Goal: Task Accomplishment & Management: Complete application form

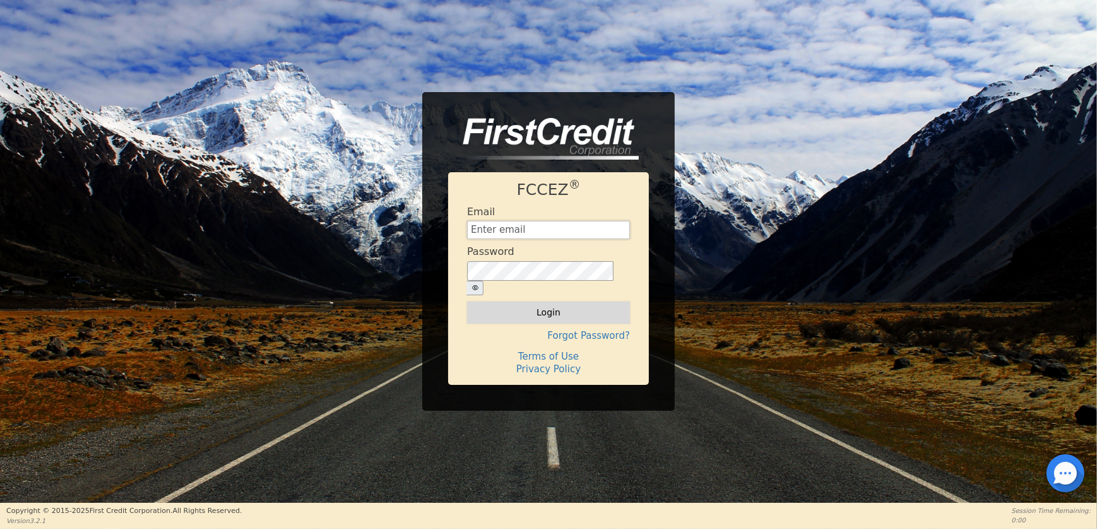
type input "[EMAIL_ADDRESS][DOMAIN_NAME]"
click at [549, 302] on button "Login" at bounding box center [548, 312] width 163 height 21
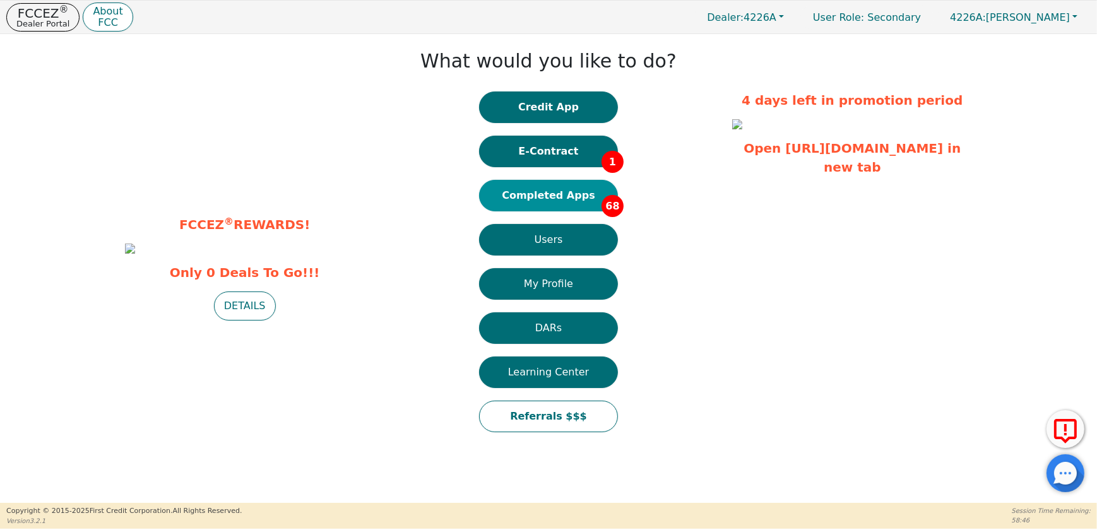
click at [531, 200] on button "Completed Apps 68" at bounding box center [548, 196] width 139 height 32
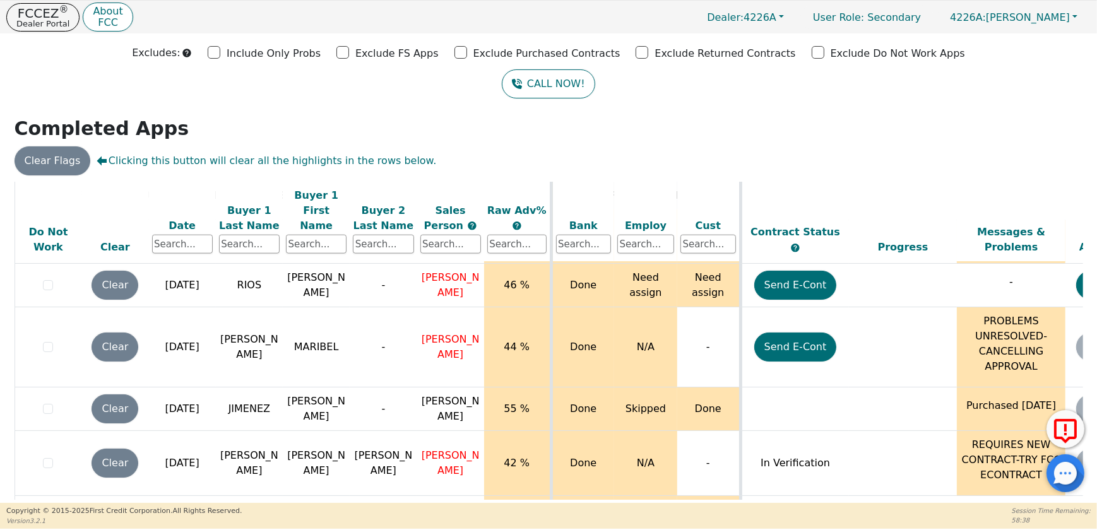
scroll to position [1605, 0]
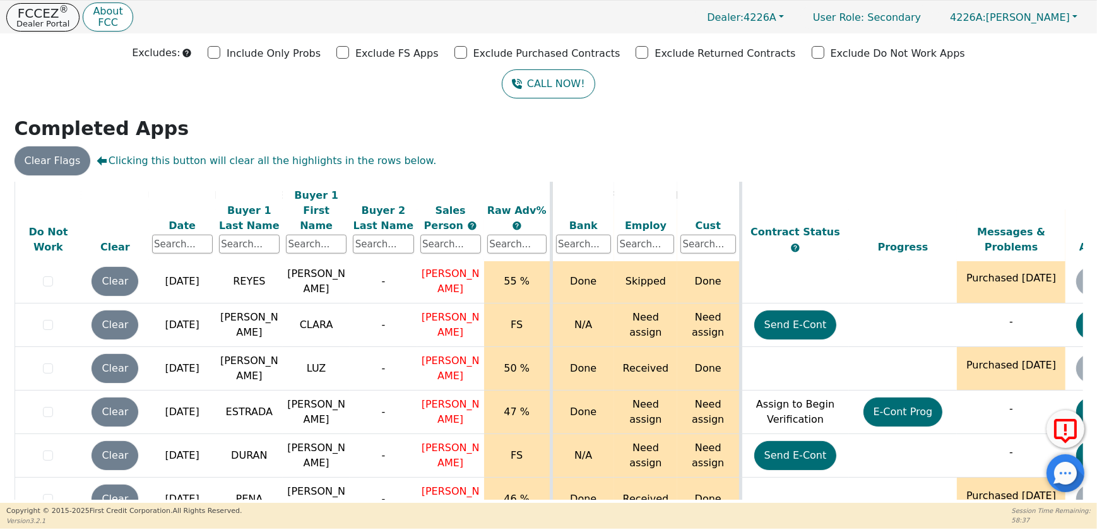
click at [37, 26] on p "Dealer Portal" at bounding box center [42, 24] width 53 height 8
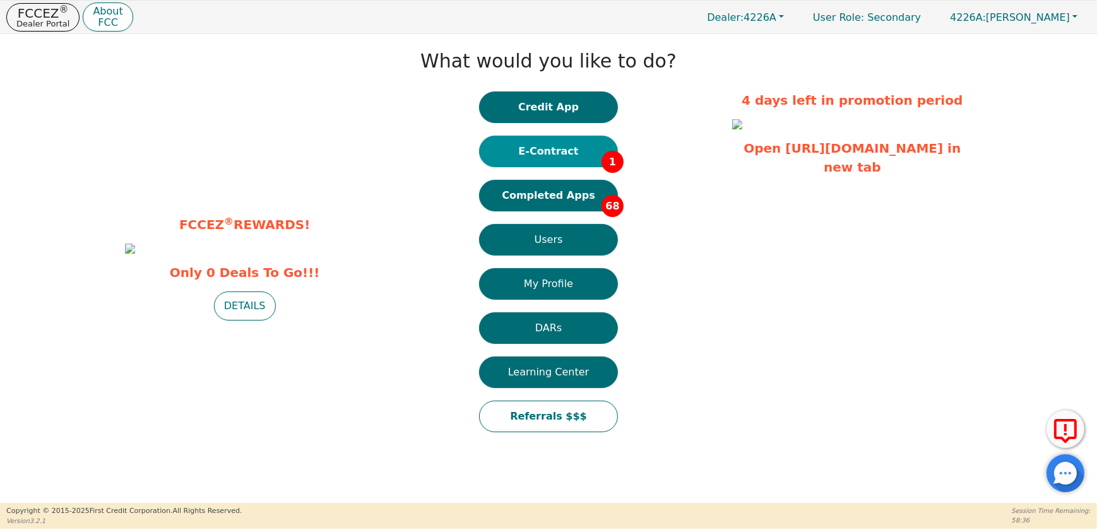
click at [587, 153] on button "E-Contract 1" at bounding box center [548, 152] width 139 height 32
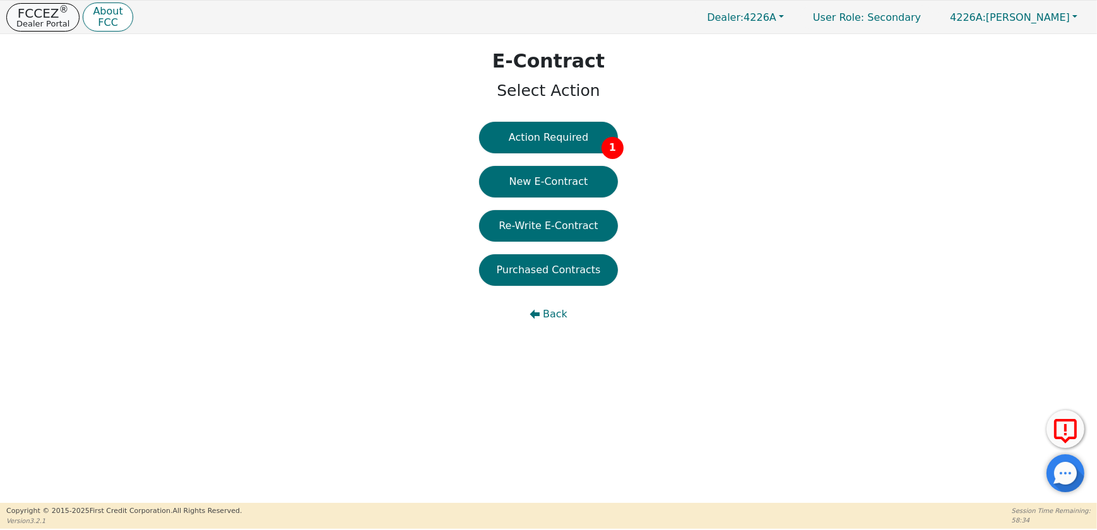
click at [51, 20] on p "Dealer Portal" at bounding box center [42, 24] width 53 height 8
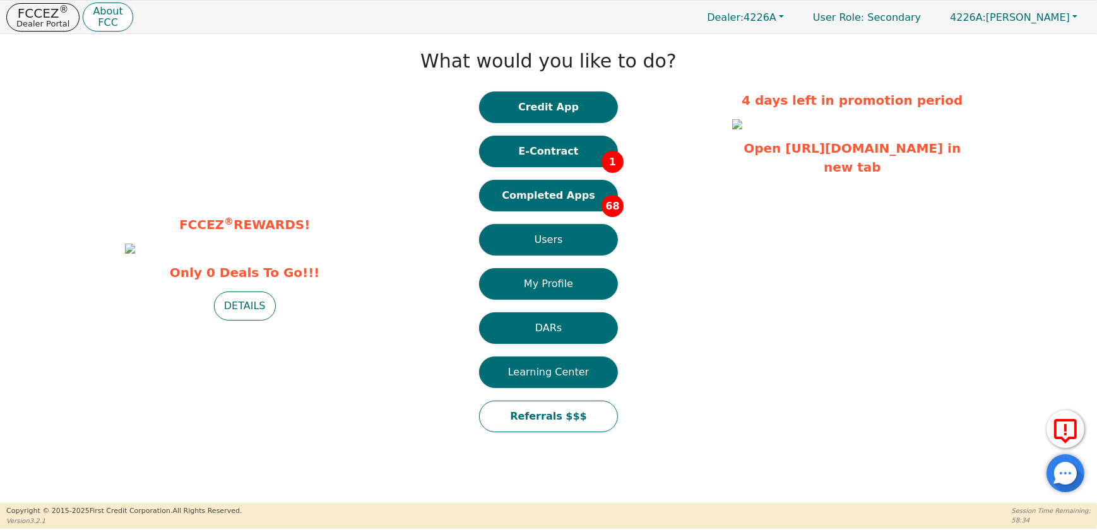
click at [559, 102] on button "Credit App" at bounding box center [548, 108] width 139 height 32
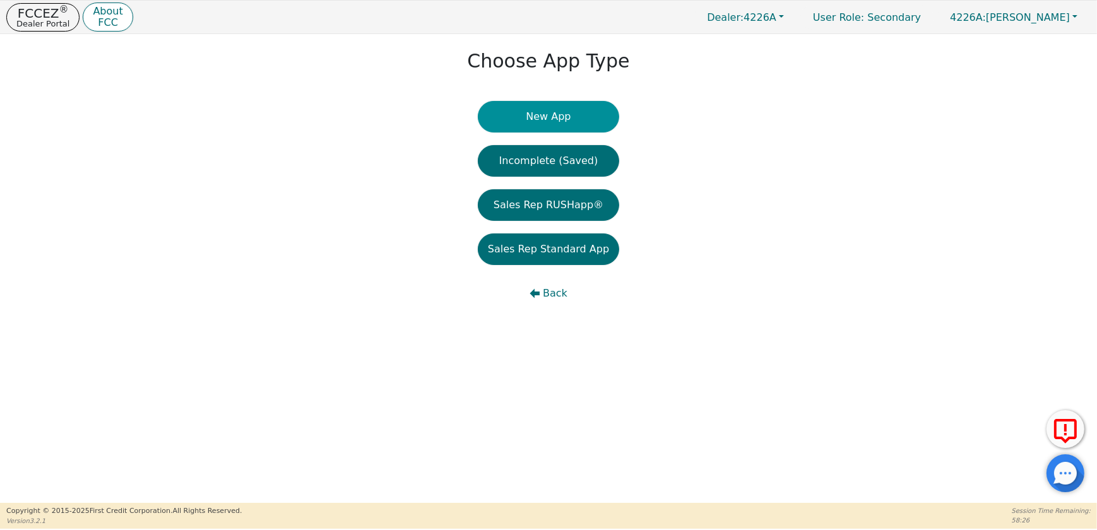
click at [539, 121] on button "New App" at bounding box center [548, 117] width 141 height 32
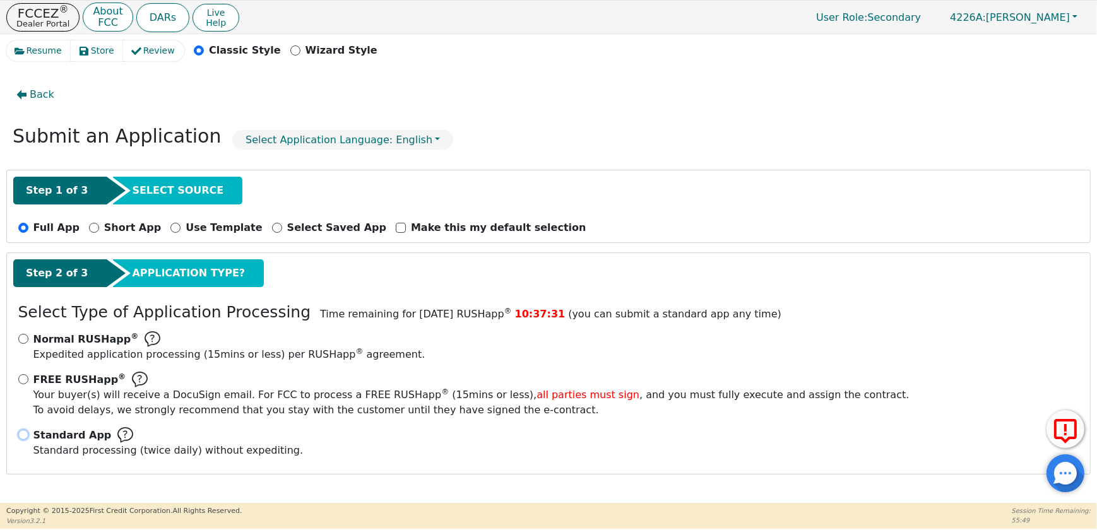
click at [25, 437] on input "Standard App Standard processing (twice daily) without expediting." at bounding box center [23, 435] width 10 height 10
radio input "true"
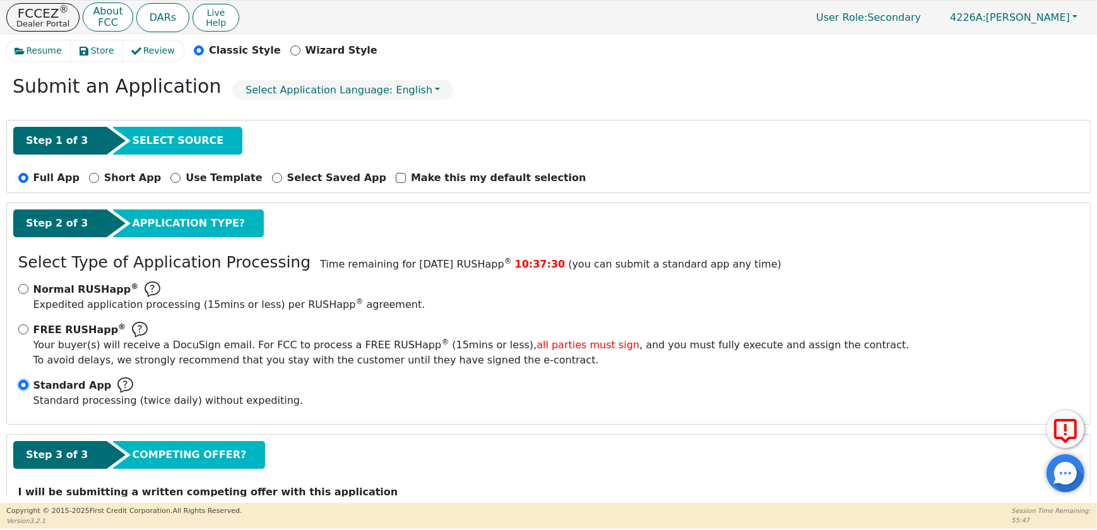
scroll to position [107, 0]
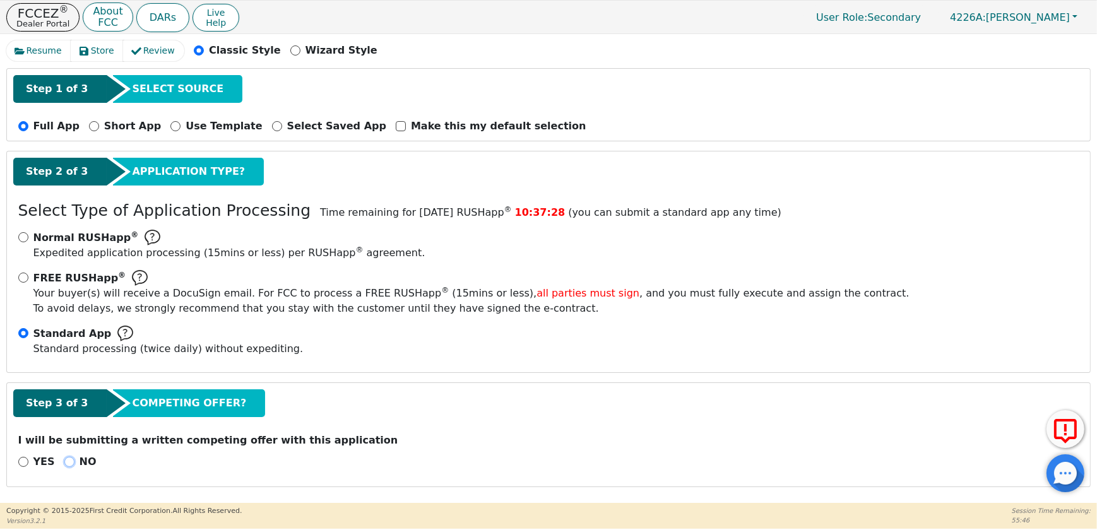
click at [65, 457] on input "NO" at bounding box center [69, 462] width 10 height 10
radio input "true"
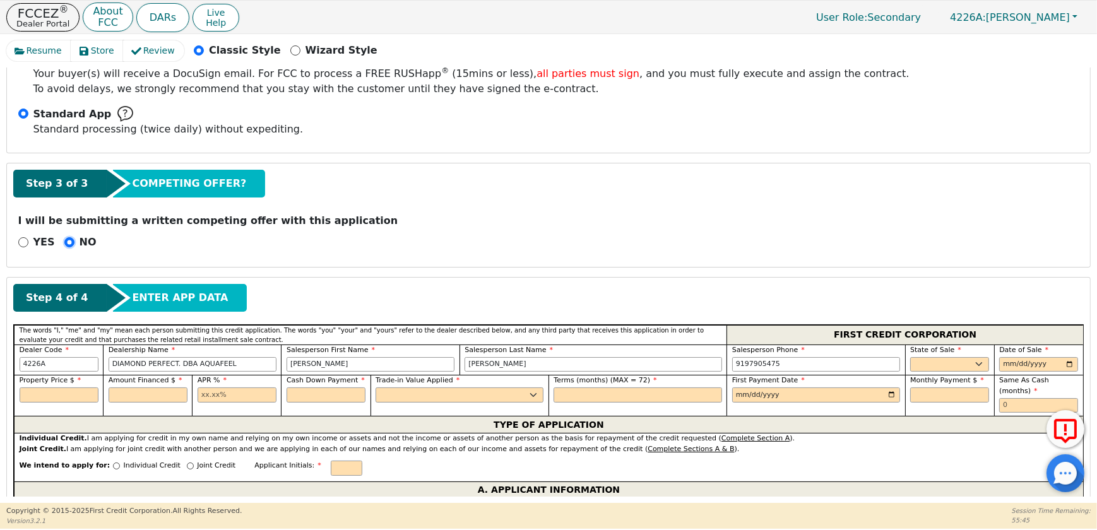
scroll to position [452, 0]
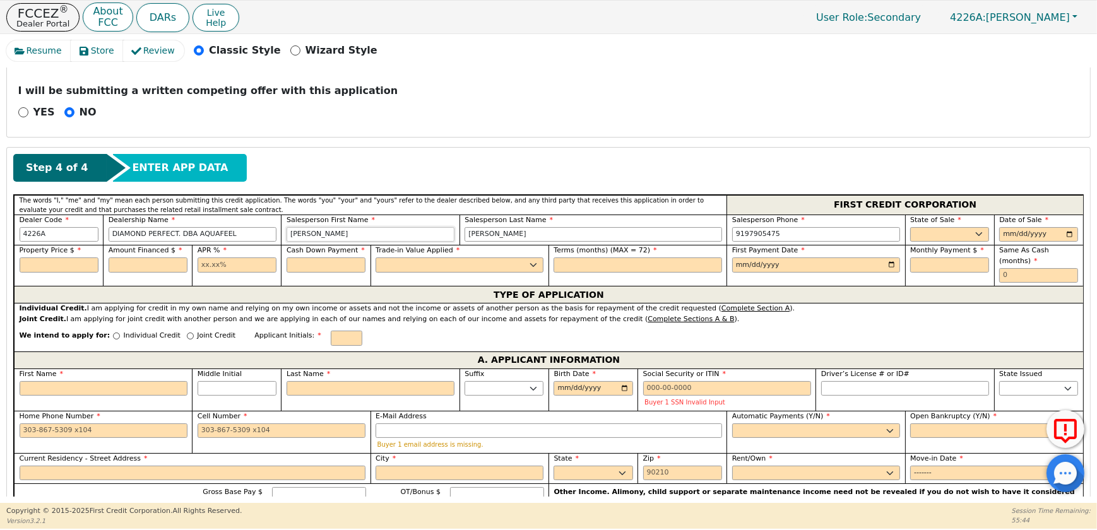
click at [277, 246] on div "Dealer Code 4226A Dealership Name DIAMOND PERFECT. DBA AQUAFEEL Salesperson Fir…" at bounding box center [549, 230] width 1070 height 31
type input "p"
type input "[PERSON_NAME]"
type input "[PHONE_NUMBER]"
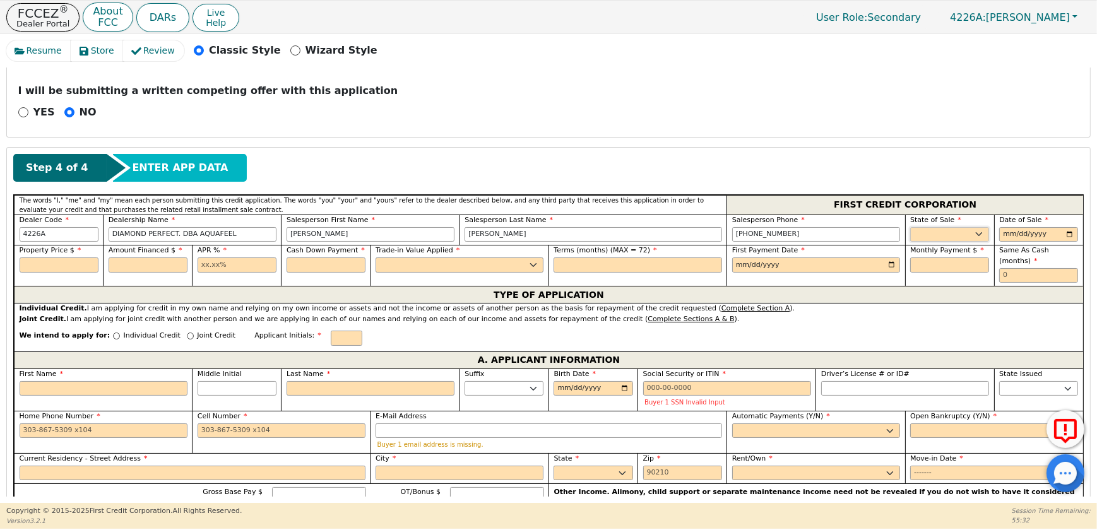
click at [960, 241] on select "AK AL AR AZ CA CO CT DC DE FL [GEOGRAPHIC_DATA] HI IA ID IL IN KS [GEOGRAPHIC_D…" at bounding box center [950, 234] width 79 height 15
select select "PA"
click at [911, 236] on select "AK AL AR AZ CA CO CT DC DE FL [GEOGRAPHIC_DATA] HI IA ID IL IN KS [GEOGRAPHIC_D…" at bounding box center [950, 234] width 79 height 15
click at [1068, 242] on input "date" at bounding box center [1039, 234] width 79 height 15
type input "[DATE]"
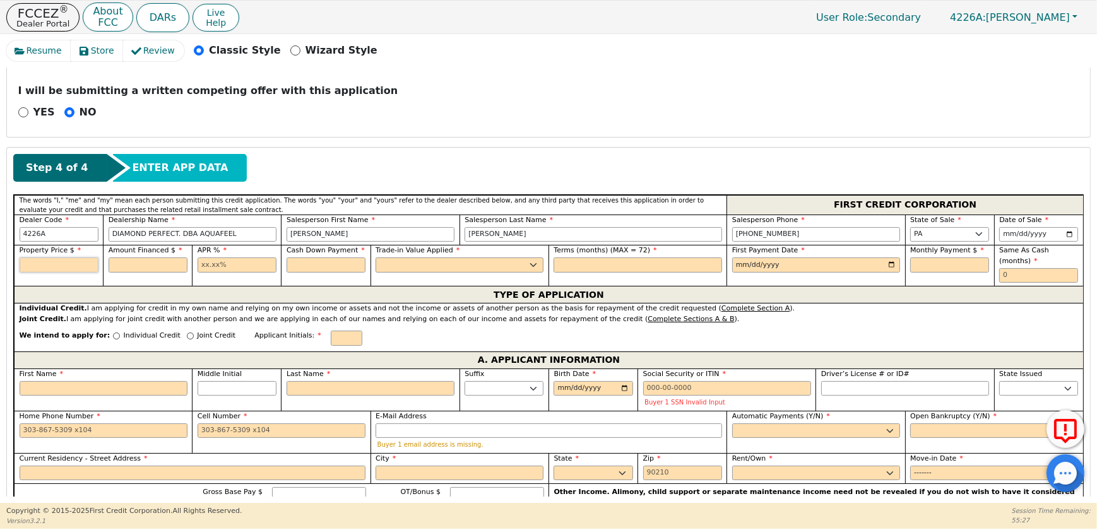
click at [83, 273] on input "text" at bounding box center [59, 265] width 79 height 15
type input "8790.00"
type input "10.99"
type input "0.00"
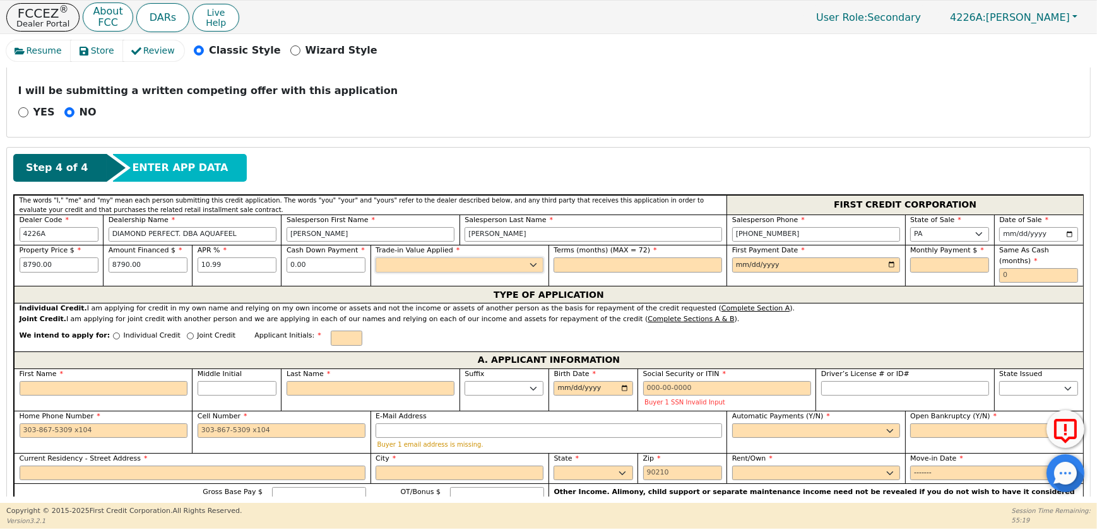
select select "n"
type input "72"
click at [891, 273] on input "date" at bounding box center [817, 265] width 168 height 15
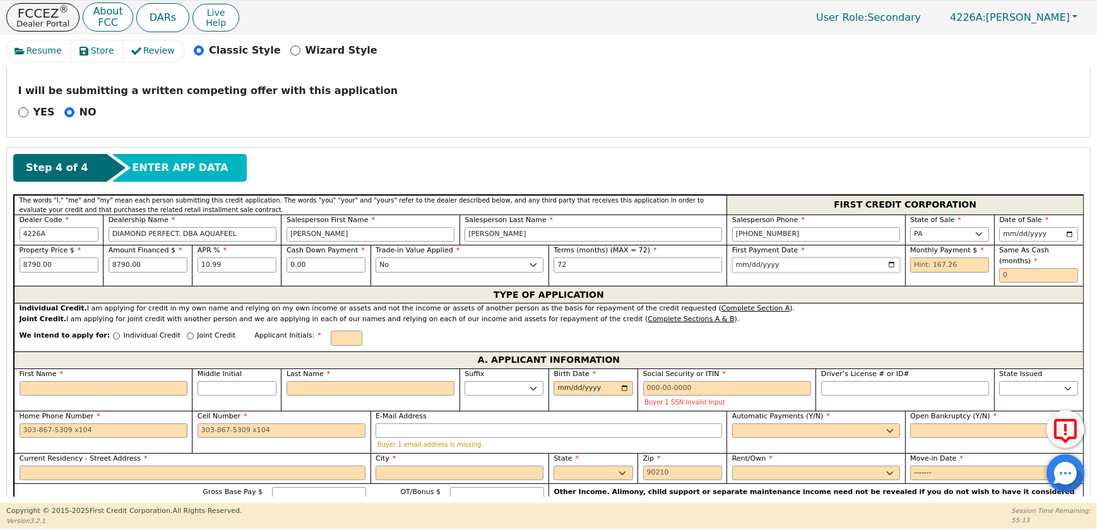
type input "[DATE]"
click at [960, 273] on input "text" at bounding box center [950, 265] width 79 height 15
type input "167.26"
click at [1014, 284] on input "text" at bounding box center [1039, 275] width 79 height 15
type input "0"
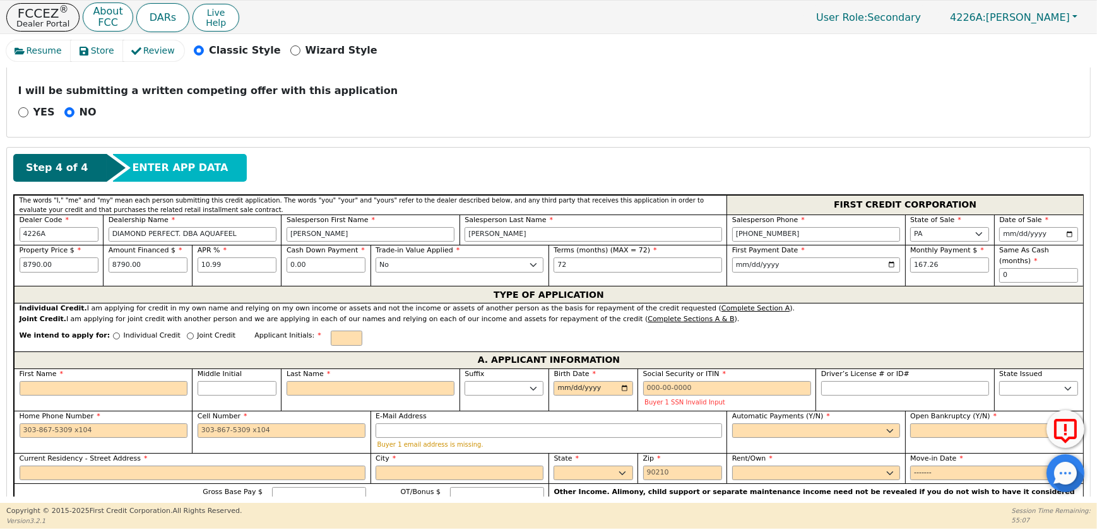
click at [222, 342] on p "Joint Credit" at bounding box center [216, 336] width 39 height 11
click at [194, 340] on input "Joint Credit" at bounding box center [190, 336] width 7 height 7
radio input "true"
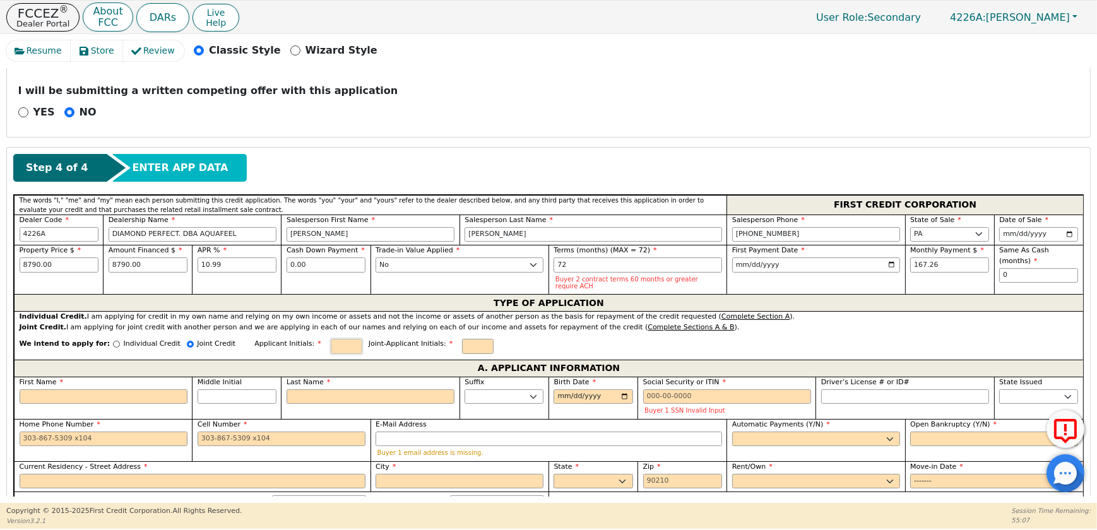
click at [388, 360] on div "We intend to apply for: Individual Credit Joint Credit Applicant Initials: Join…" at bounding box center [549, 346] width 1070 height 27
type input "EC"
click at [494, 354] on div "Joint-Applicant Initials:" at bounding box center [432, 346] width 126 height 15
click at [494, 354] on input "text" at bounding box center [478, 346] width 32 height 15
type input "JB"
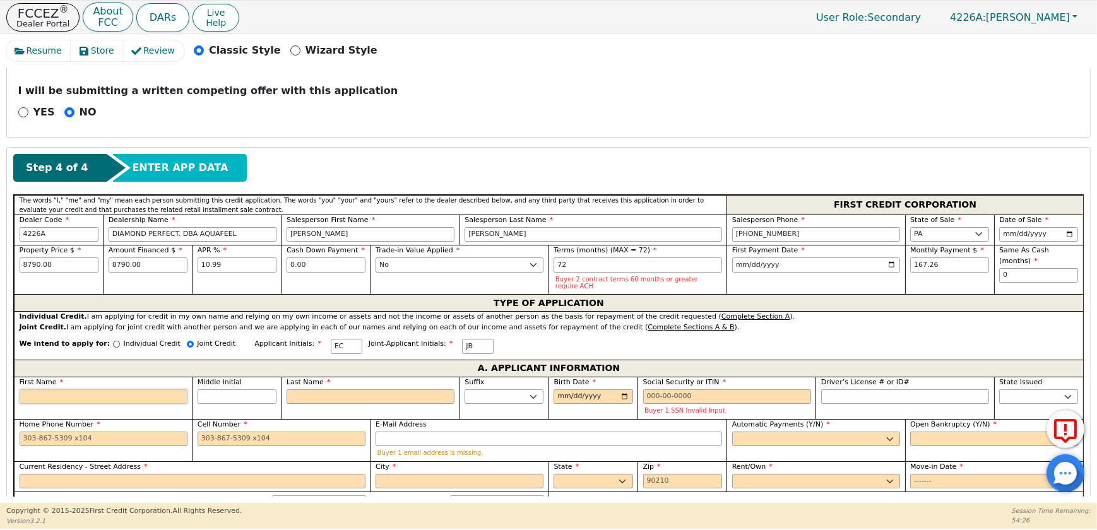
click at [131, 405] on input "First Name" at bounding box center [104, 397] width 168 height 15
type input "E"
type input "ED"
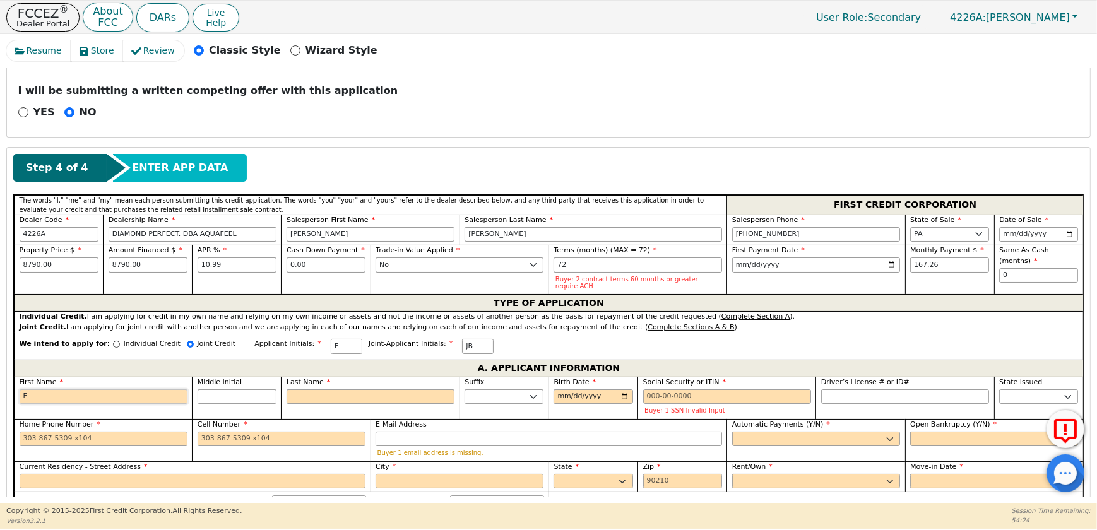
type input "ED"
type input "[PERSON_NAME]"
type input "EDWA"
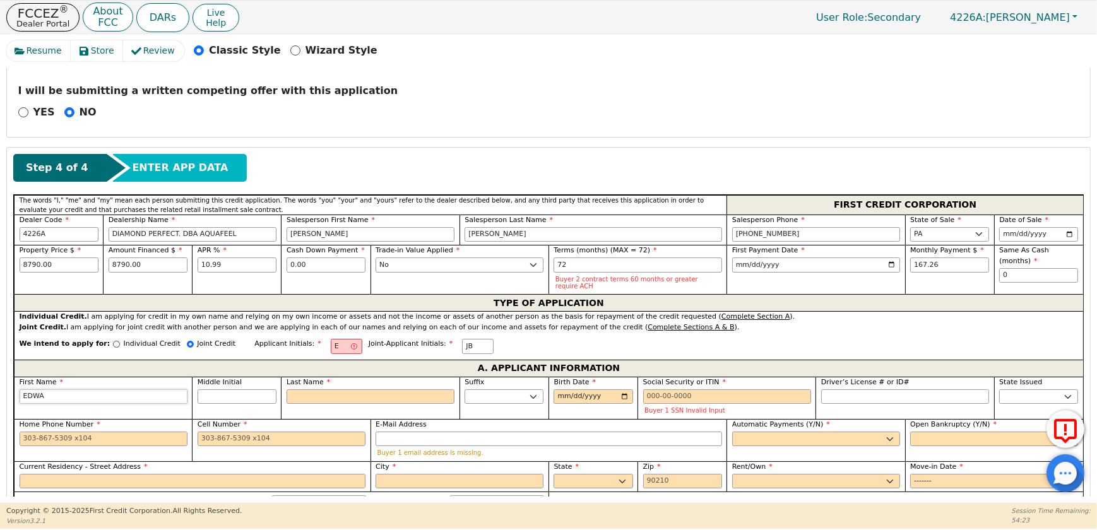
type input "EDWAR"
type input "[PERSON_NAME]"
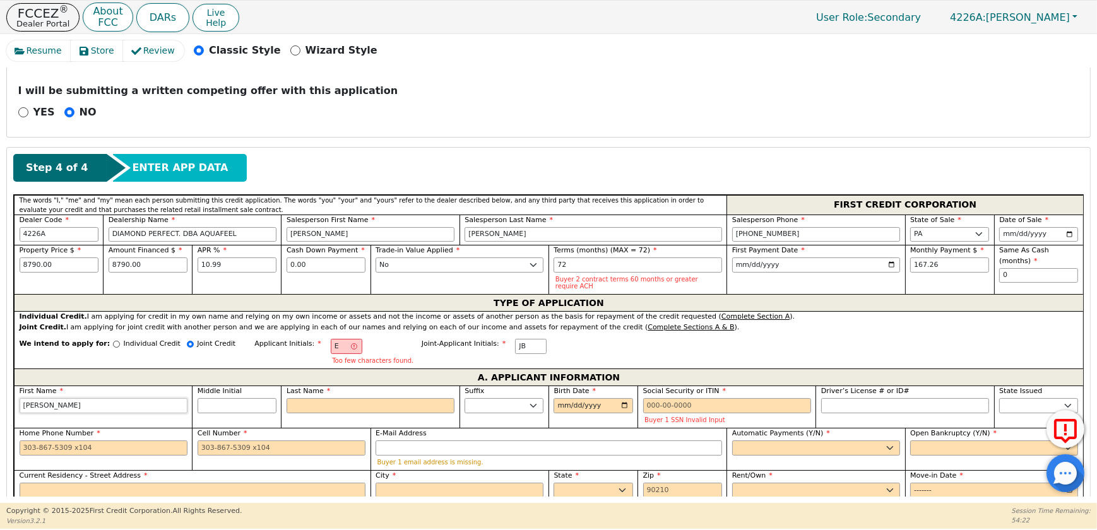
type input "[PERSON_NAME]"
type input "EC"
type input "C"
type input "[PERSON_NAME]"
type input "CG"
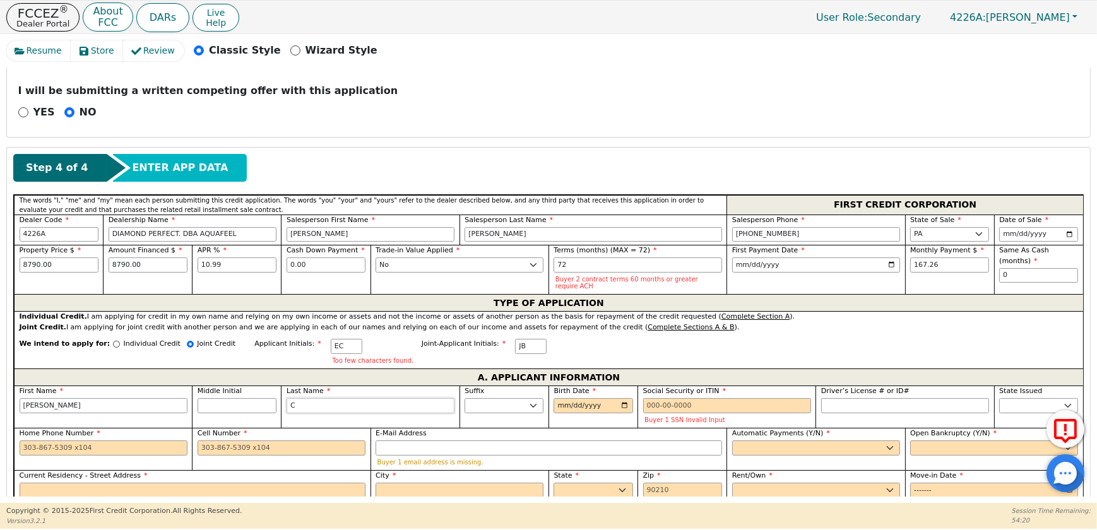
type input "[PERSON_NAME] CG"
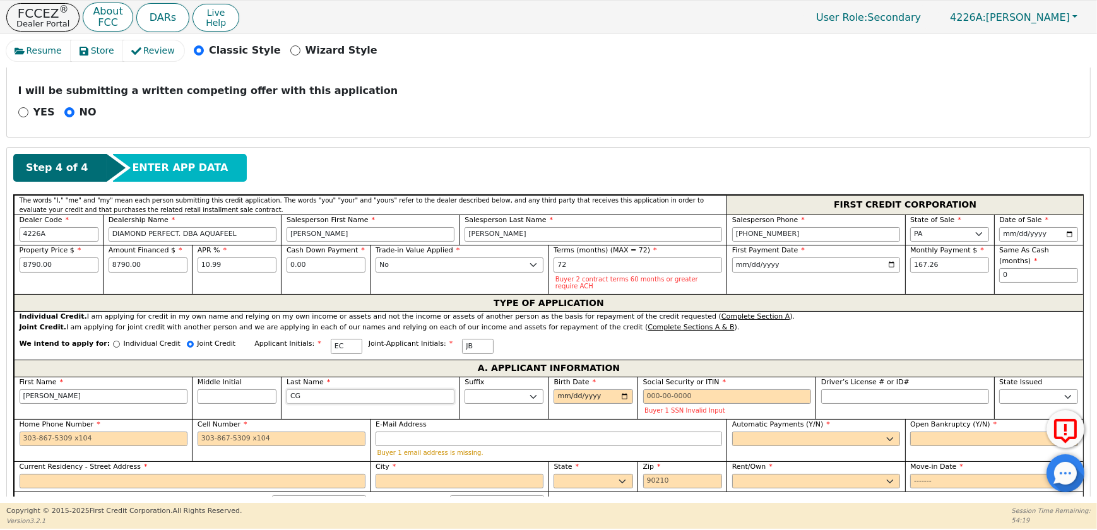
type input "C"
type input "[PERSON_NAME]"
type input "CH"
type input "[PERSON_NAME]"
type input "CHA"
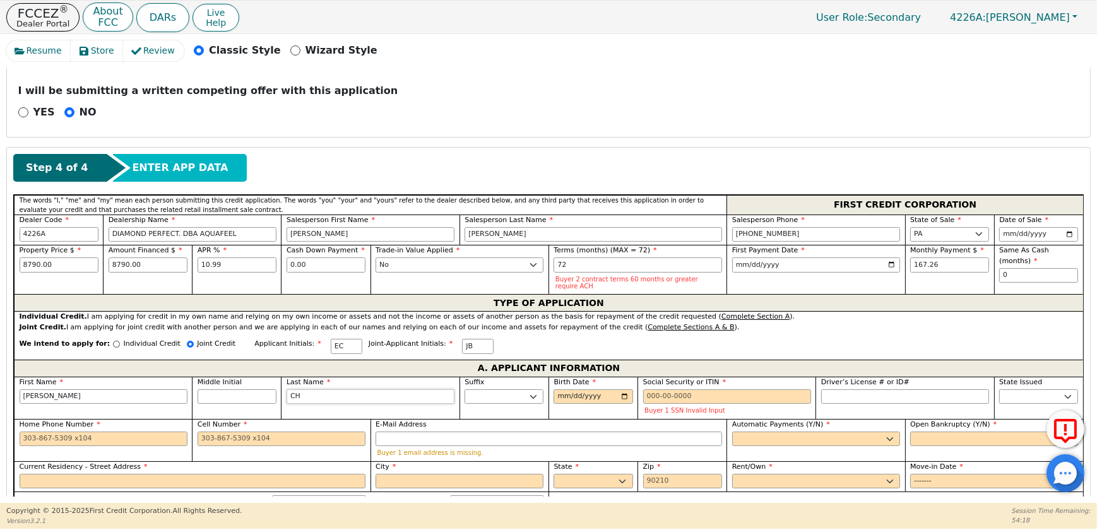
type input "[PERSON_NAME]"
type input "CHAO"
type input "[PERSON_NAME]"
type input "CHA"
type input "[PERSON_NAME]"
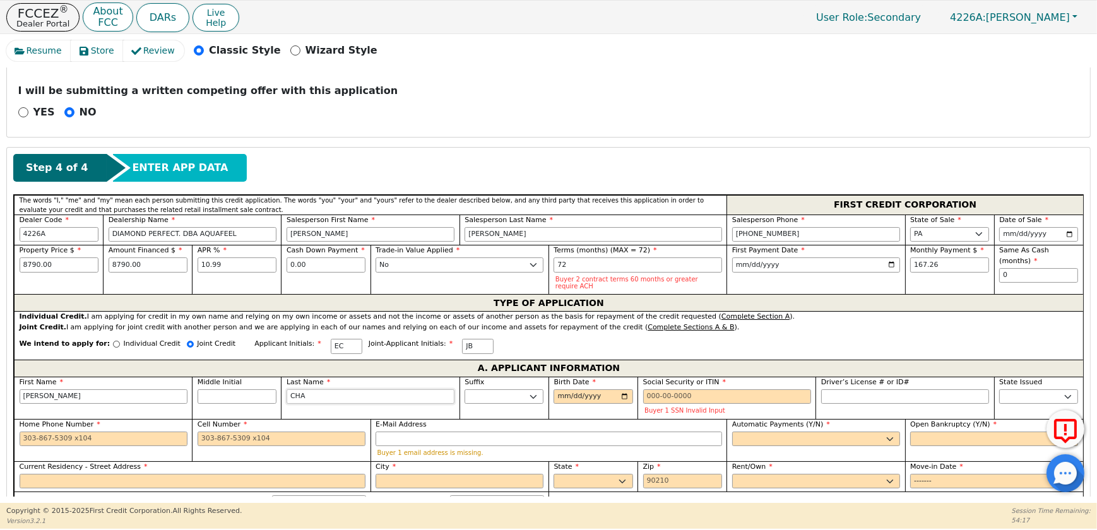
type input "CHAP"
type input "[PERSON_NAME]"
type input "CHAPAR"
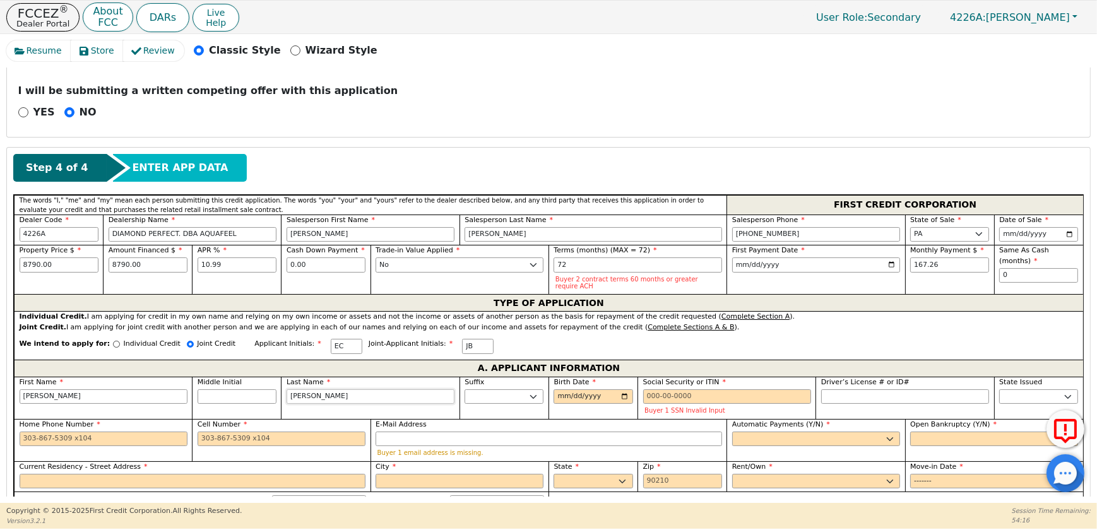
type input "[PERSON_NAME]"
type input "CHAPARR"
type input "[PERSON_NAME]"
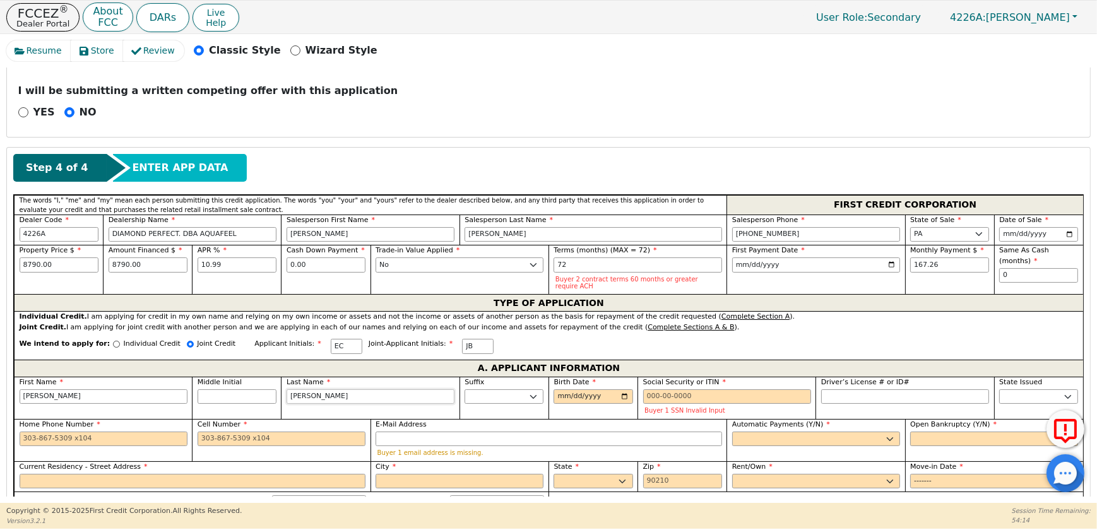
type input "[PERSON_NAME]"
click at [617, 405] on input "Birth Date" at bounding box center [593, 397] width 79 height 15
type input "[DATE]"
click at [666, 405] on input "Social Security or ITIN" at bounding box center [727, 397] width 168 height 15
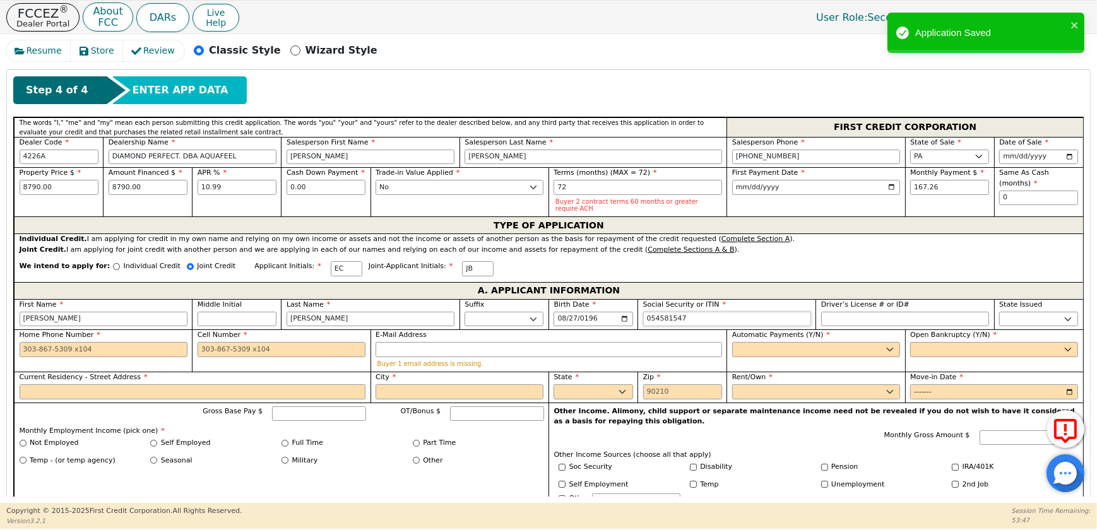
scroll to position [681, 0]
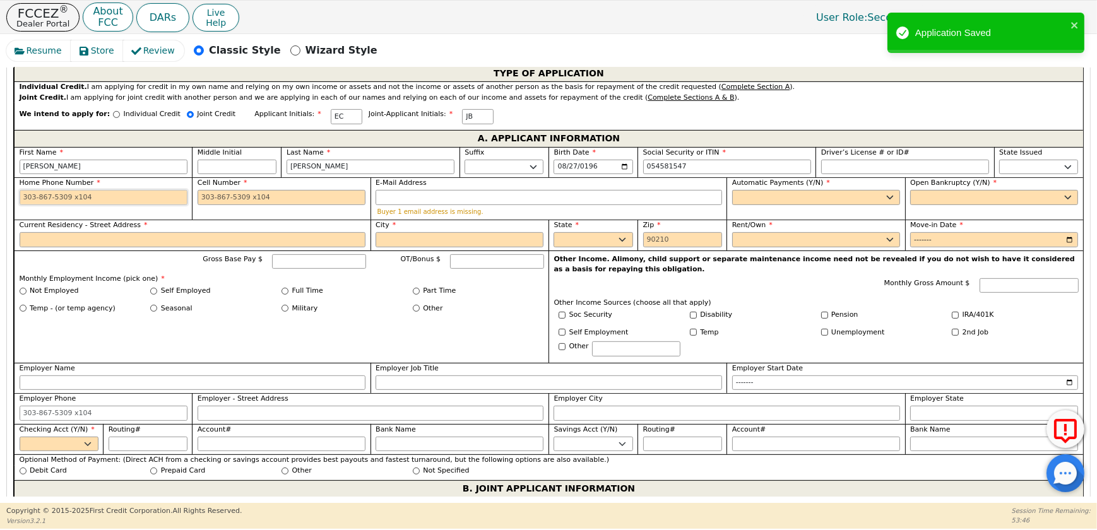
type input "***-**-1547"
click at [61, 205] on input "Home Phone Number" at bounding box center [104, 197] width 168 height 15
type input "[PHONE_NUMBER]"
click at [396, 205] on input "E-Mail Address" at bounding box center [549, 197] width 347 height 15
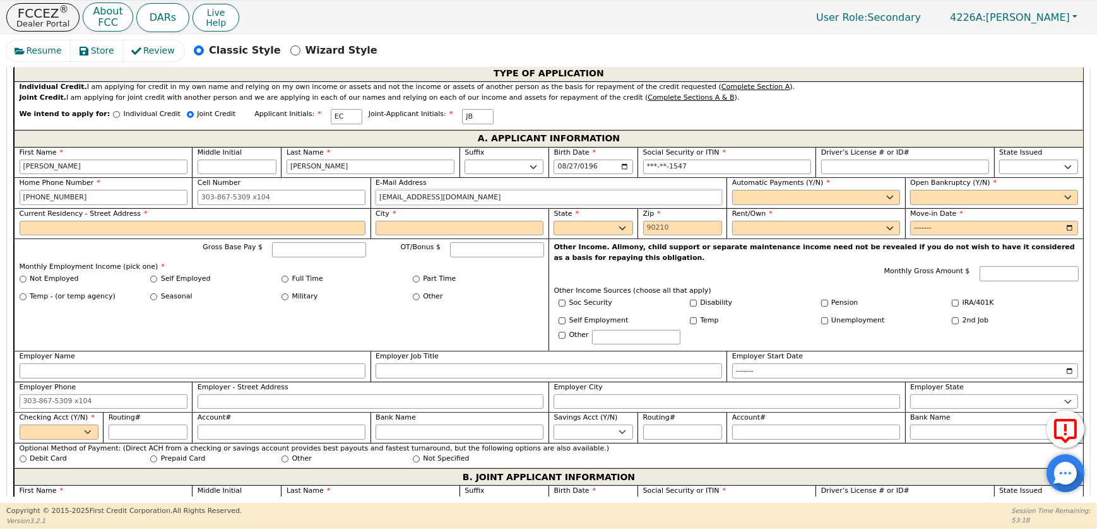
type input "[EMAIL_ADDRESS][DOMAIN_NAME]"
drag, startPoint x: 755, startPoint y: 233, endPoint x: 758, endPoint y: 244, distance: 11.2
click at [755, 205] on select "Yes No" at bounding box center [817, 197] width 168 height 15
select select "y"
click at [733, 205] on select "Yes No" at bounding box center [817, 197] width 168 height 15
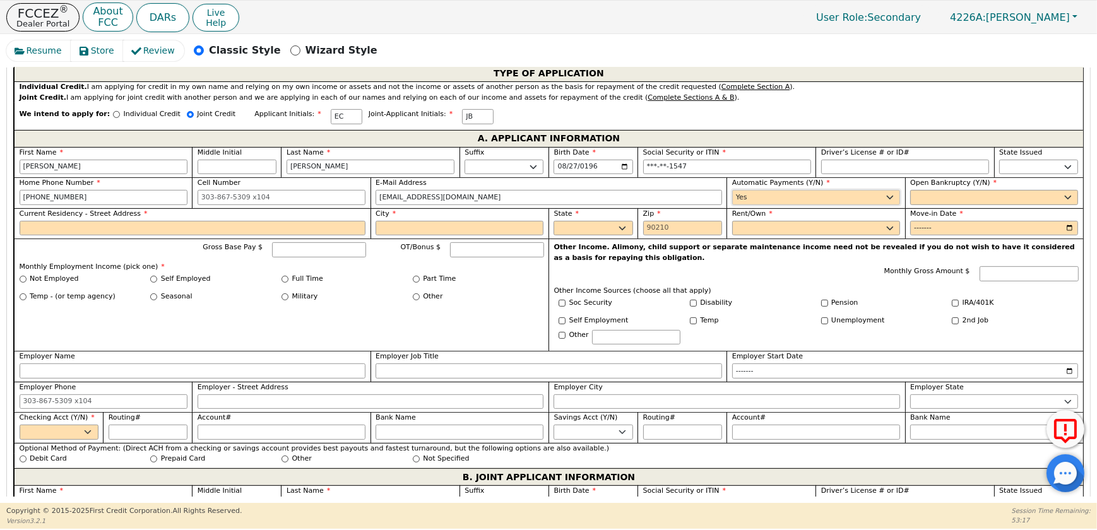
type input "[PERSON_NAME]"
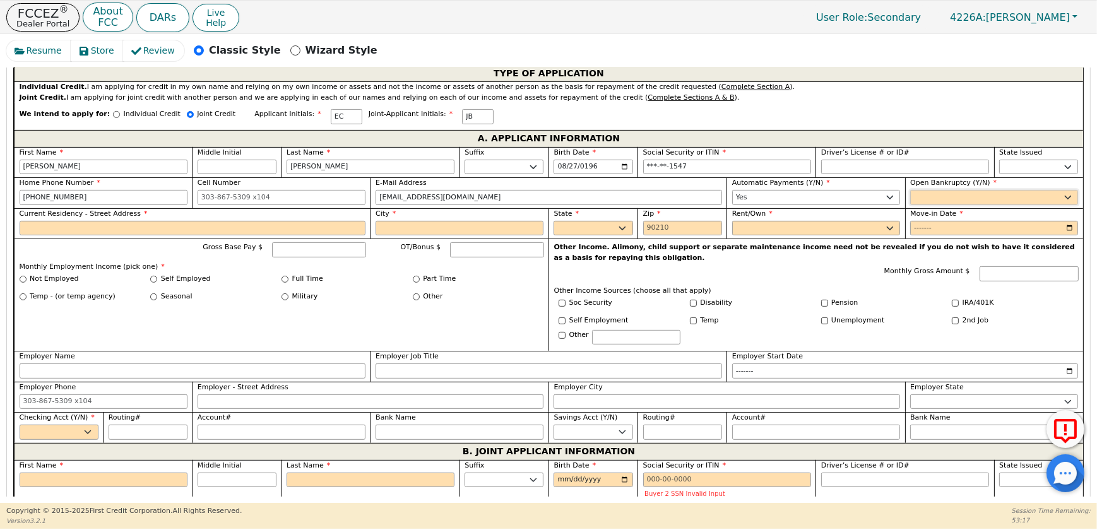
click at [929, 205] on select "Yes No" at bounding box center [995, 197] width 168 height 15
select select "n"
click at [911, 205] on select "Yes No" at bounding box center [995, 197] width 168 height 15
click at [152, 236] on input "Current Residency - Street Address" at bounding box center [193, 228] width 347 height 15
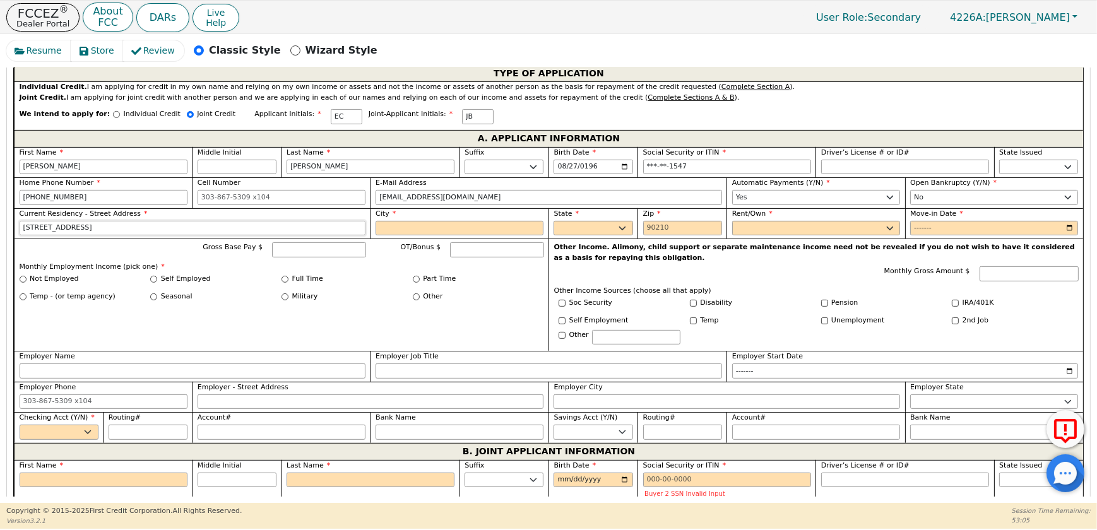
type input "[STREET_ADDRESS]"
type input "READING"
select select "PA"
type input "19605"
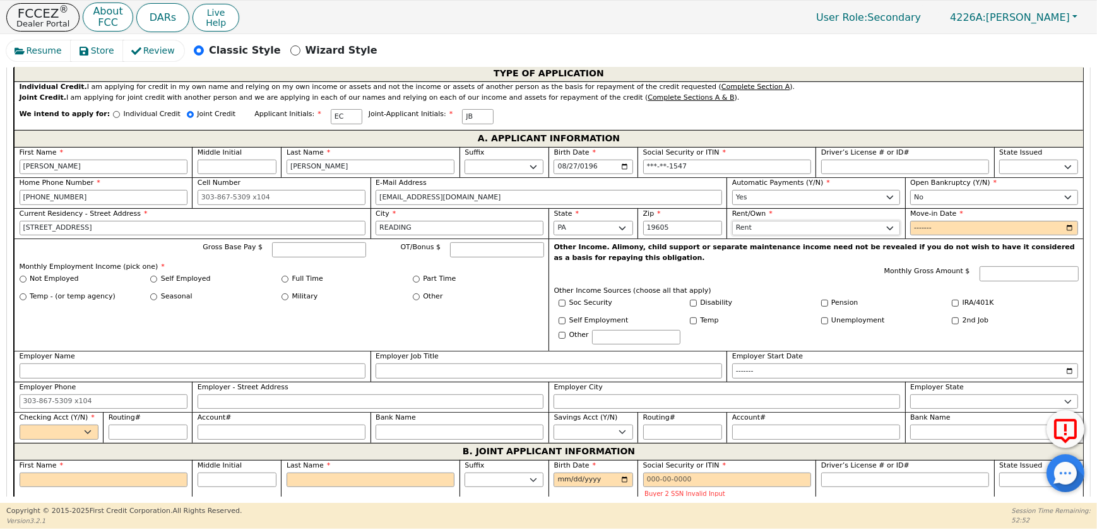
click at [751, 236] on select "Rent Own" at bounding box center [817, 228] width 168 height 15
select select "Own"
click at [733, 236] on select "Rent Own" at bounding box center [817, 228] width 168 height 15
click at [1072, 236] on input "Move-in Date" at bounding box center [995, 228] width 168 height 15
click at [1074, 236] on input "Move-in Date" at bounding box center [995, 228] width 168 height 15
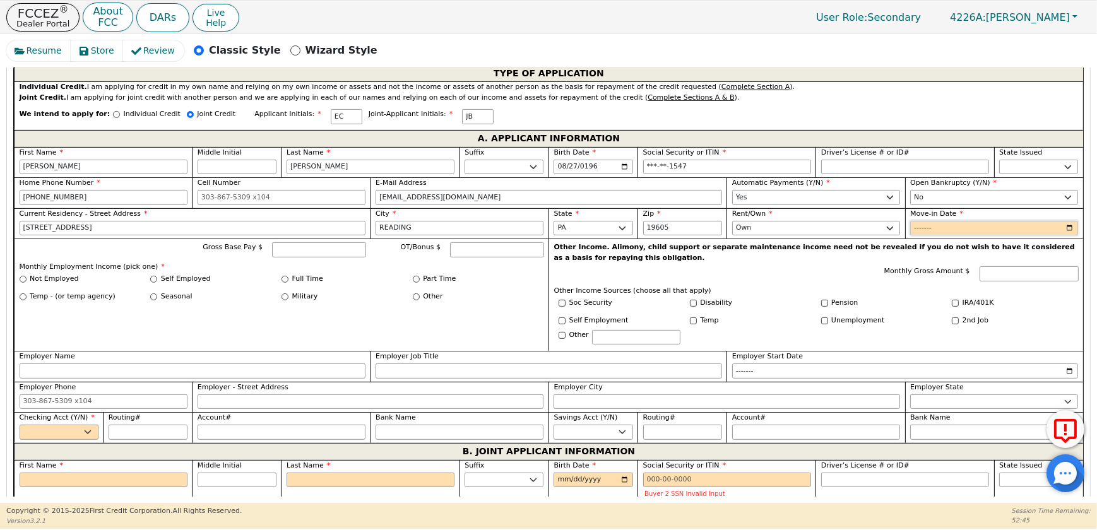
click at [1072, 236] on input "Move-in Date" at bounding box center [995, 228] width 168 height 15
type input "2020-07"
click at [313, 258] on input "Gross Base Pay $" at bounding box center [318, 249] width 93 height 15
click at [603, 309] on label "Soc Security" at bounding box center [591, 303] width 43 height 11
click at [566, 307] on input "Soc Security" at bounding box center [562, 303] width 7 height 7
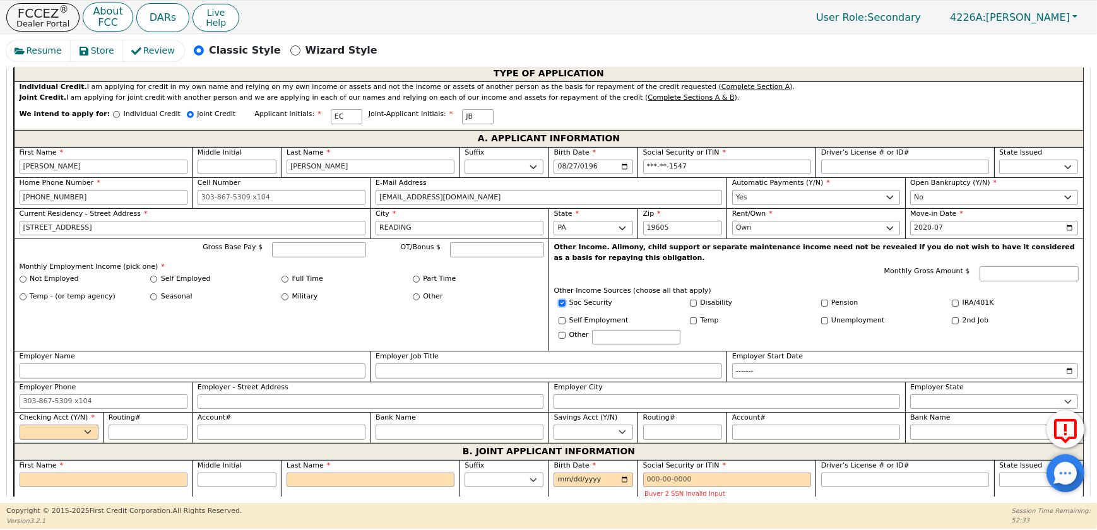
checkbox input "true"
click at [1036, 282] on input "Monthly Gross Amount $" at bounding box center [1029, 273] width 99 height 15
type input "1000.00"
click at [852, 297] on p "Other Income Sources (choose all that apply)" at bounding box center [816, 291] width 525 height 11
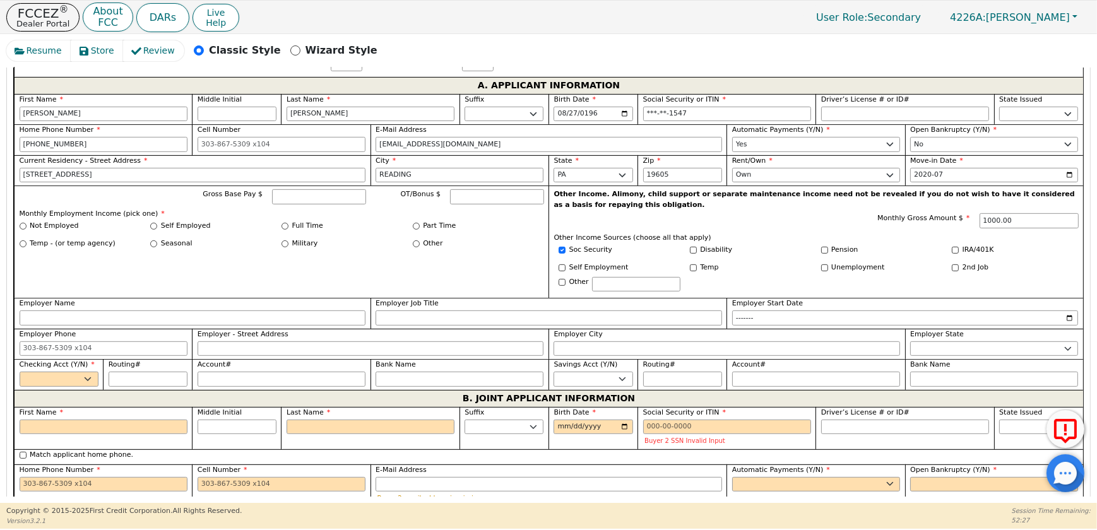
scroll to position [796, 0]
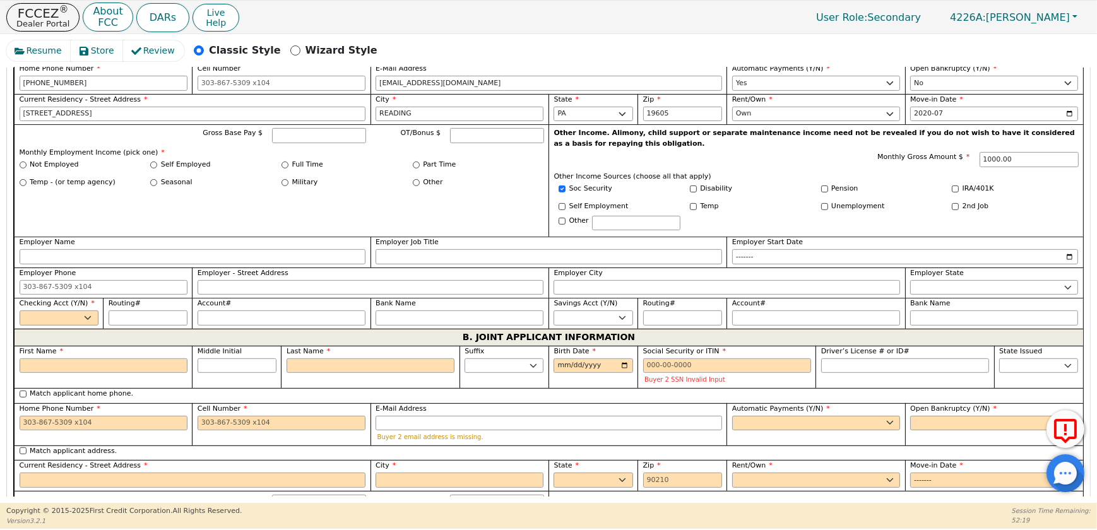
click at [71, 170] on label "Not Employed" at bounding box center [54, 165] width 49 height 11
click at [27, 169] on input "Not Employed" at bounding box center [23, 165] width 7 height 7
radio input "true"
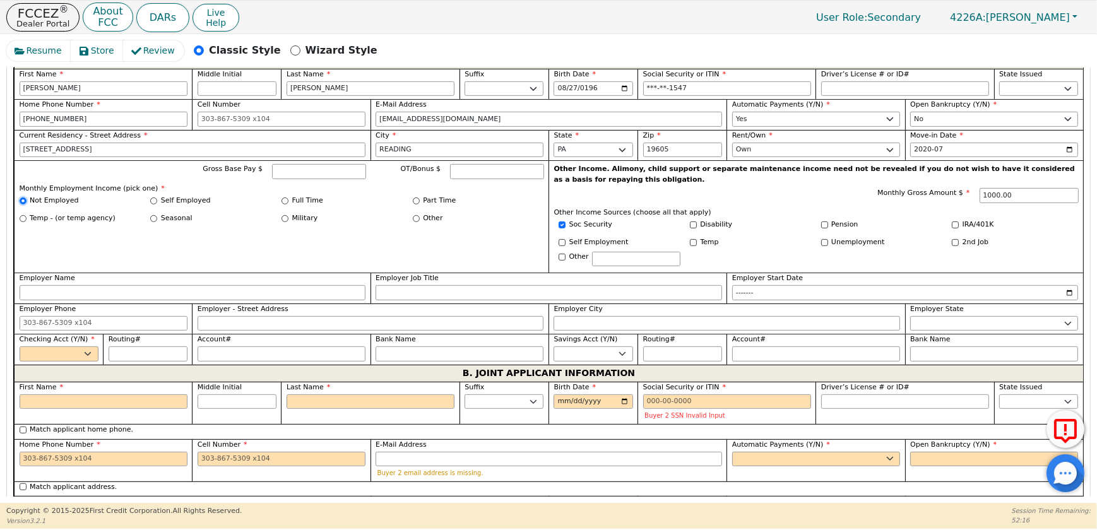
scroll to position [739, 0]
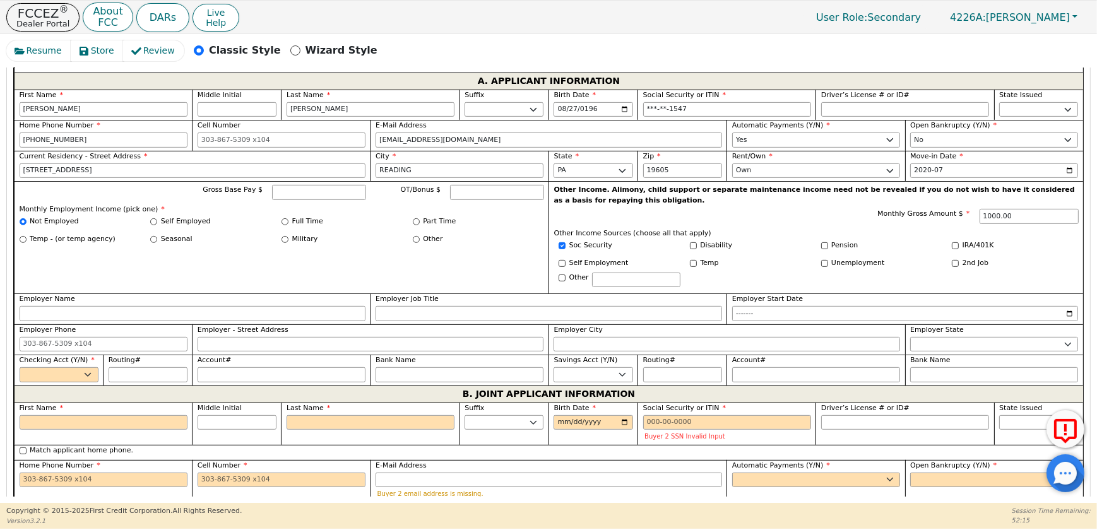
click at [356, 294] on div "Gross Base Pay $ OT/Bonus $ Monthly Employment Income (pick one) * Not Employed…" at bounding box center [281, 237] width 535 height 112
click at [47, 227] on label "Not Employed" at bounding box center [54, 222] width 49 height 11
click at [27, 225] on input "Not Employed" at bounding box center [23, 221] width 7 height 7
click at [47, 227] on label "Not Employed" at bounding box center [54, 222] width 49 height 11
click at [27, 225] on input "Not Employed" at bounding box center [23, 221] width 7 height 7
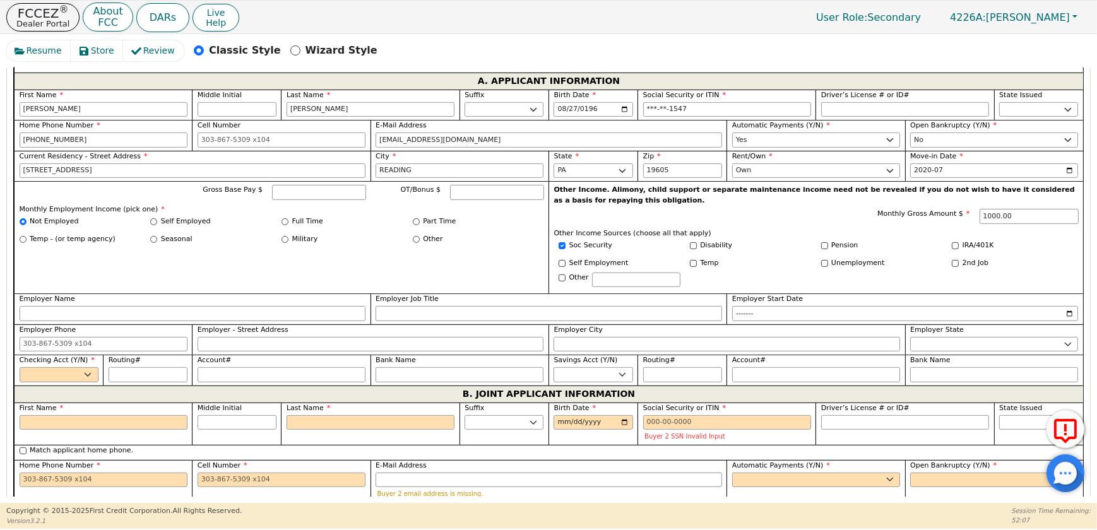
drag, startPoint x: 47, startPoint y: 272, endPoint x: 162, endPoint y: 330, distance: 129.6
click at [162, 294] on div "Gross Base Pay $ OT/Bonus $ Monthly Employment Income (pick one) * Not Employed…" at bounding box center [281, 237] width 535 height 112
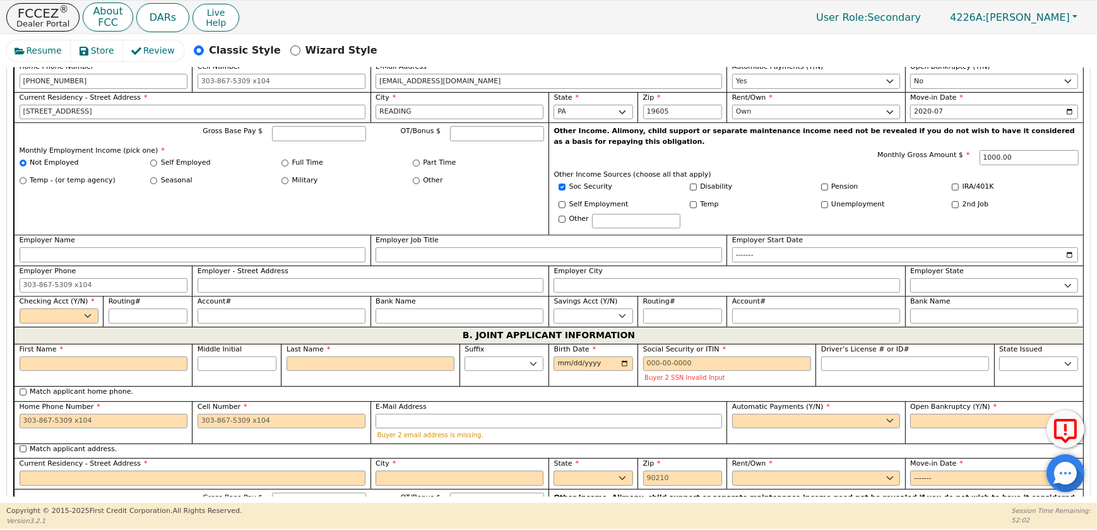
scroll to position [853, 0]
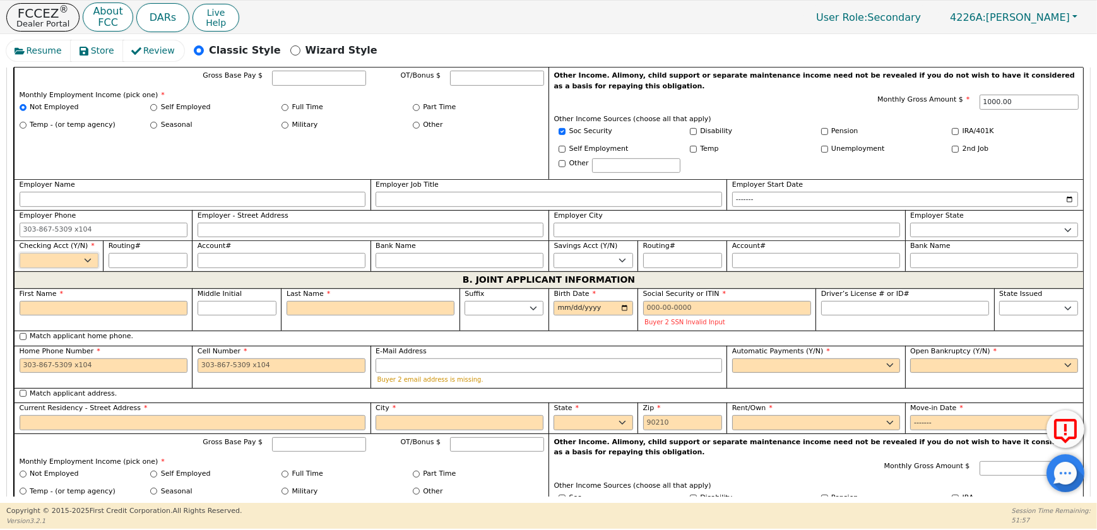
click at [78, 268] on select "Yes No" at bounding box center [59, 260] width 79 height 15
select select "y"
click at [20, 268] on select "Yes No" at bounding box center [59, 260] width 79 height 15
click at [140, 268] on input "Routing#" at bounding box center [148, 260] width 79 height 15
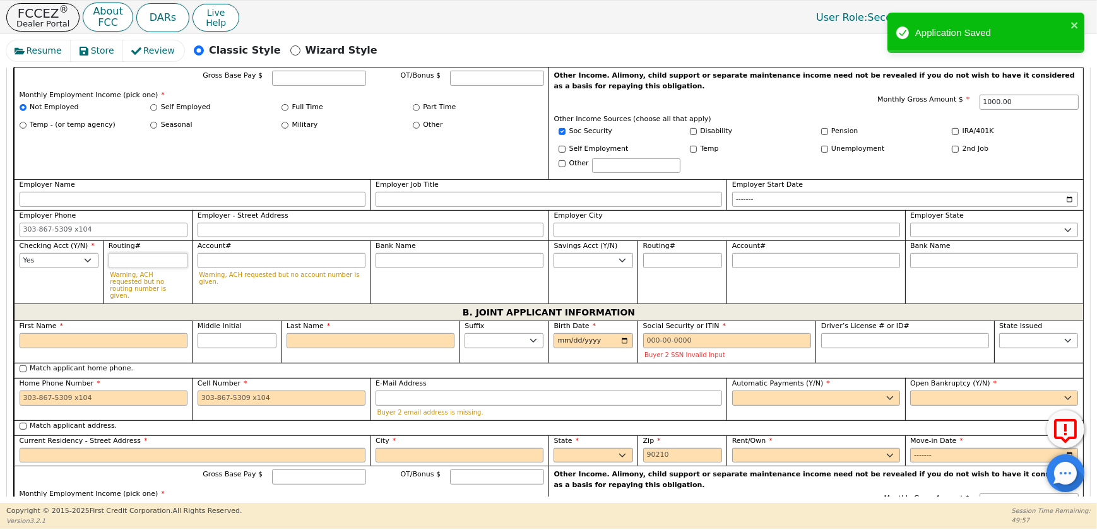
type input "2"
type input "*"
type input "23"
type input "**"
type input "231"
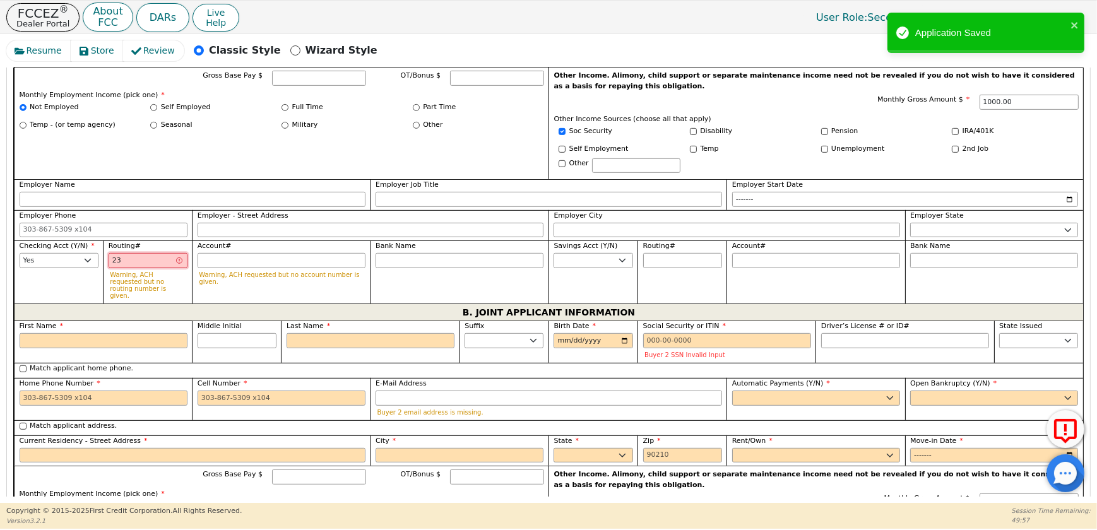
type input "***"
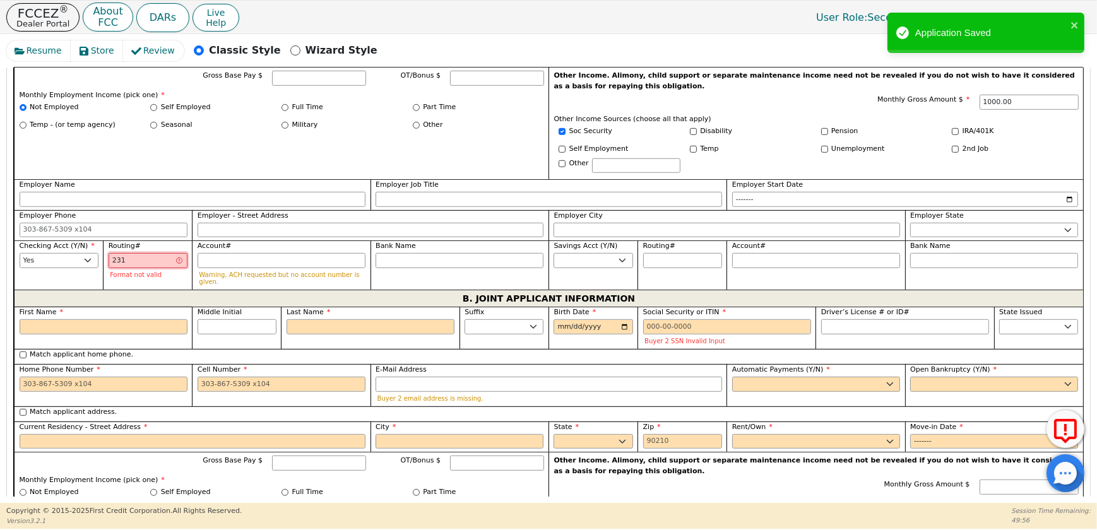
type input "2313"
type input "****"
type input "23138"
type input "*****"
type input "231385"
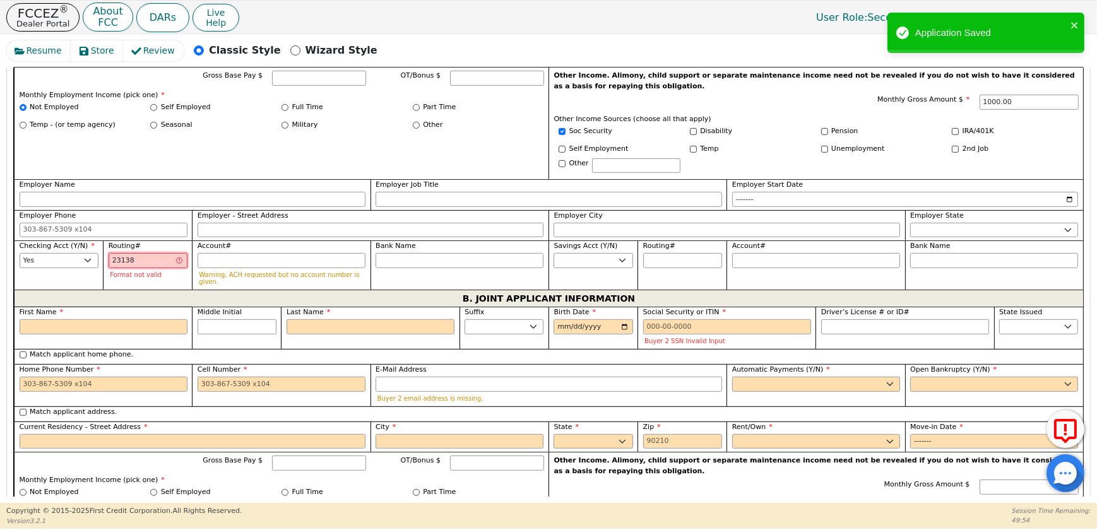
type input "******"
type input "2313851"
type input "*******"
type input "23138515"
type input "********"
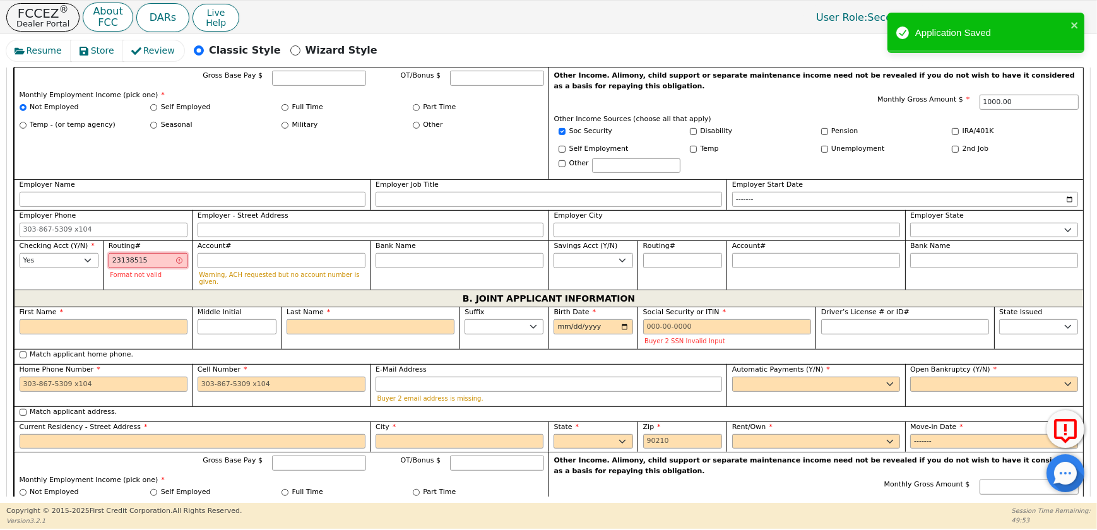
type input "231385154"
type input "*********"
click at [207, 268] on input "Account#" at bounding box center [282, 260] width 168 height 15
type input "4"
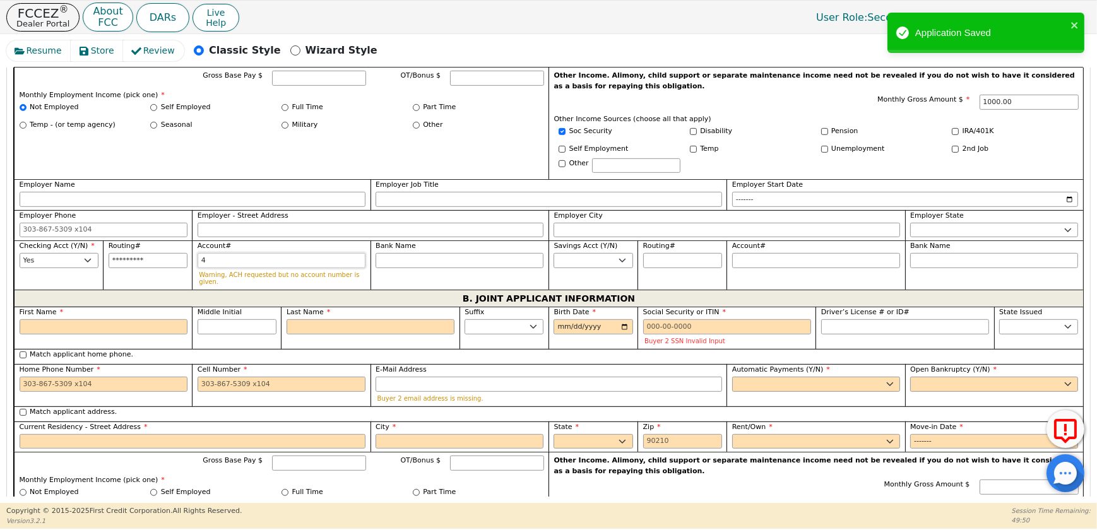
type input "*"
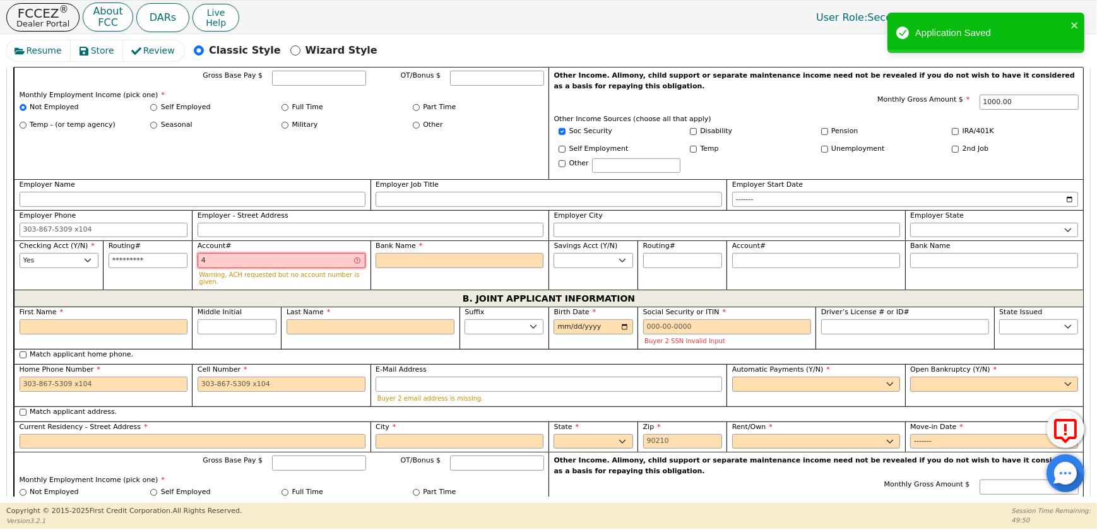
type input "45"
type input "**"
type input "458"
type input "***"
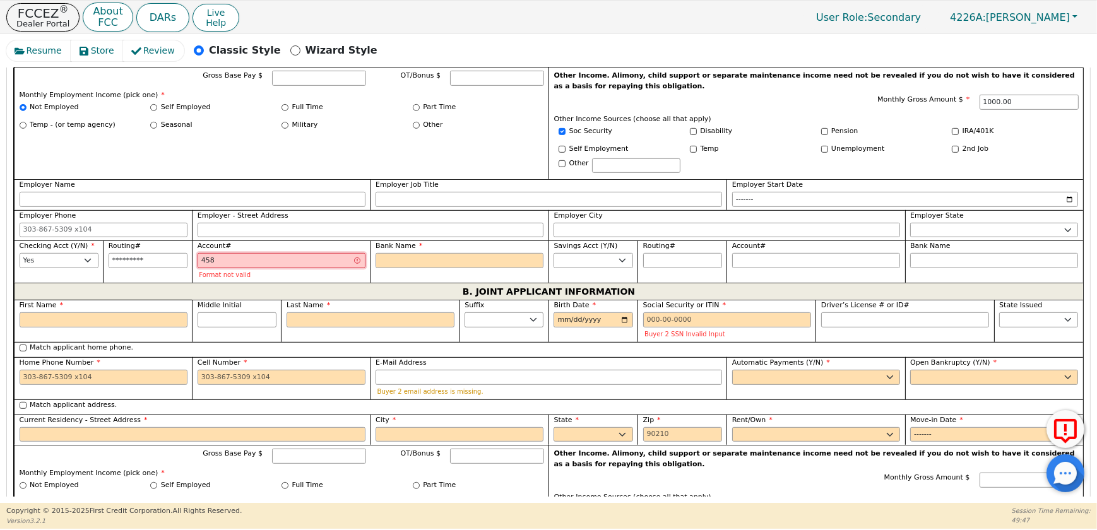
type input "4585"
type input "****"
type input "45854"
type input "*****"
type input "458549"
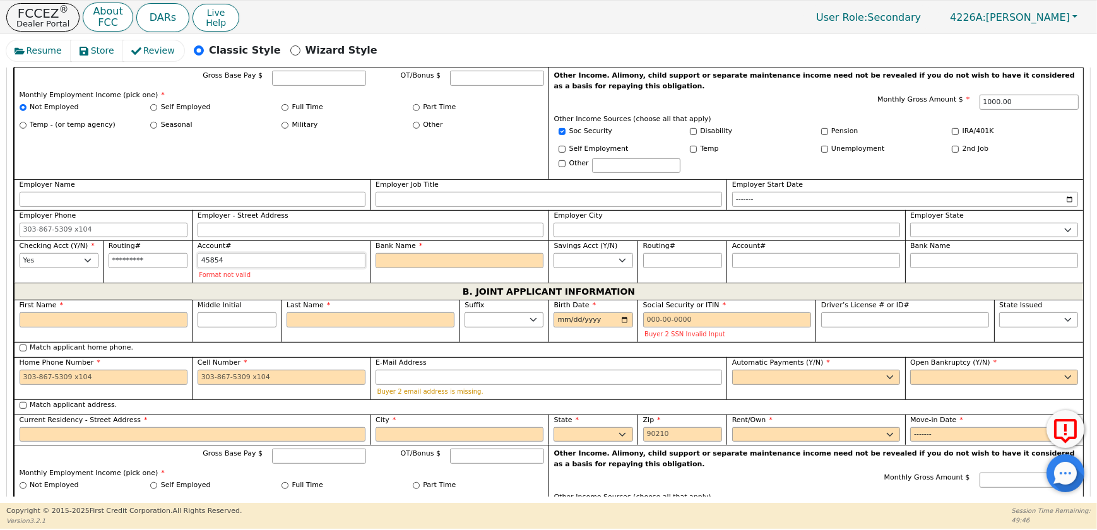
type input "******"
type input "4585490"
type input "*******"
type input "45854900"
type input "********"
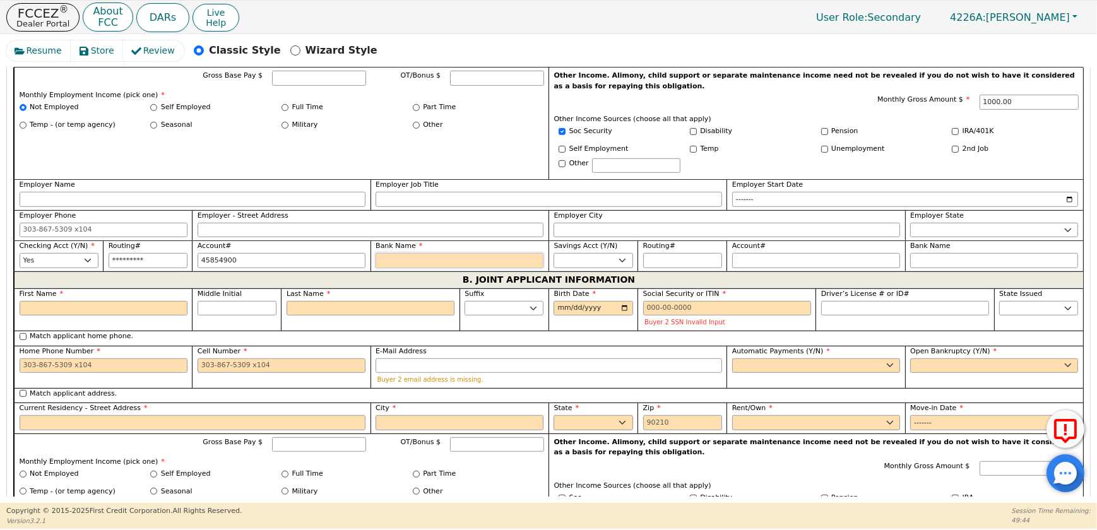
type input "********"
click at [397, 268] on input "Bank Name" at bounding box center [460, 260] width 168 height 15
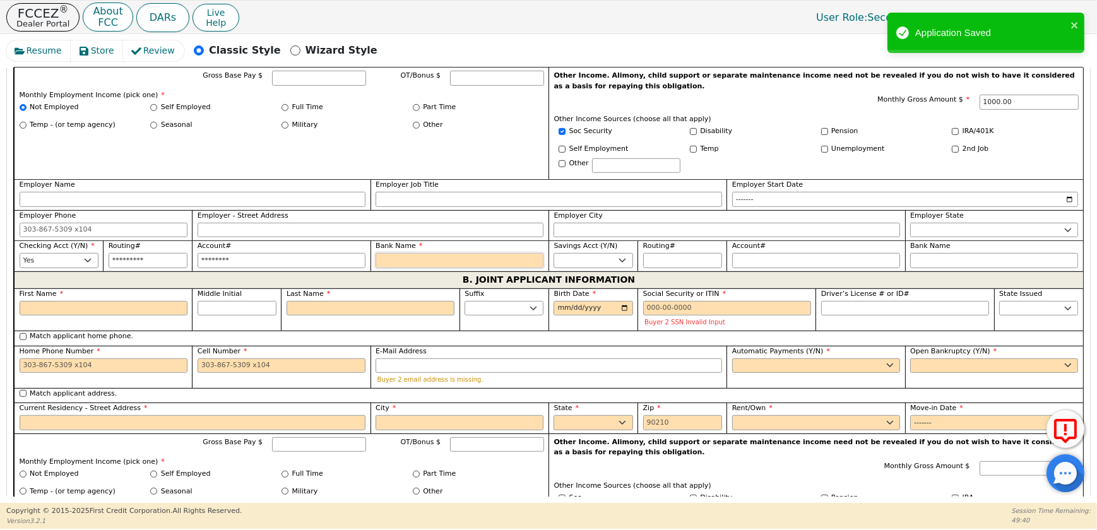
type input "D"
type input "DI"
type input "DIA"
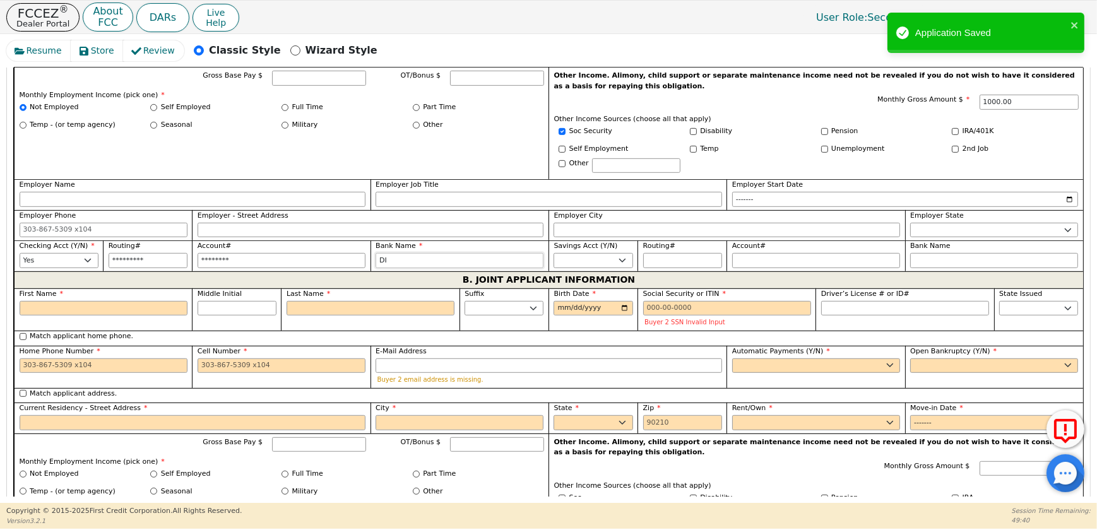
type input "DIA"
type input "DIAM"
type input "DIAMO"
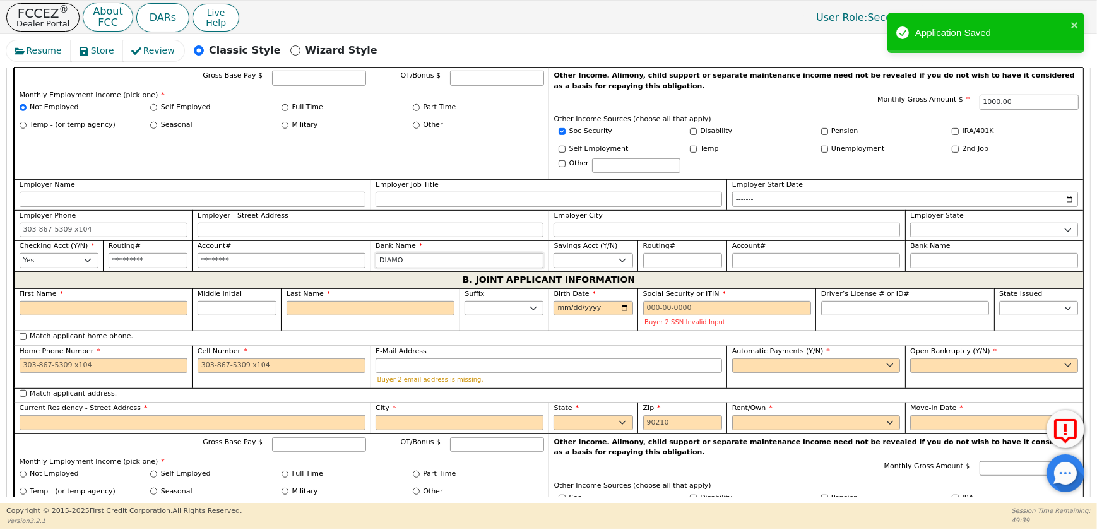
type input "[DEMOGRAPHIC_DATA]"
type input "DIAMOND"
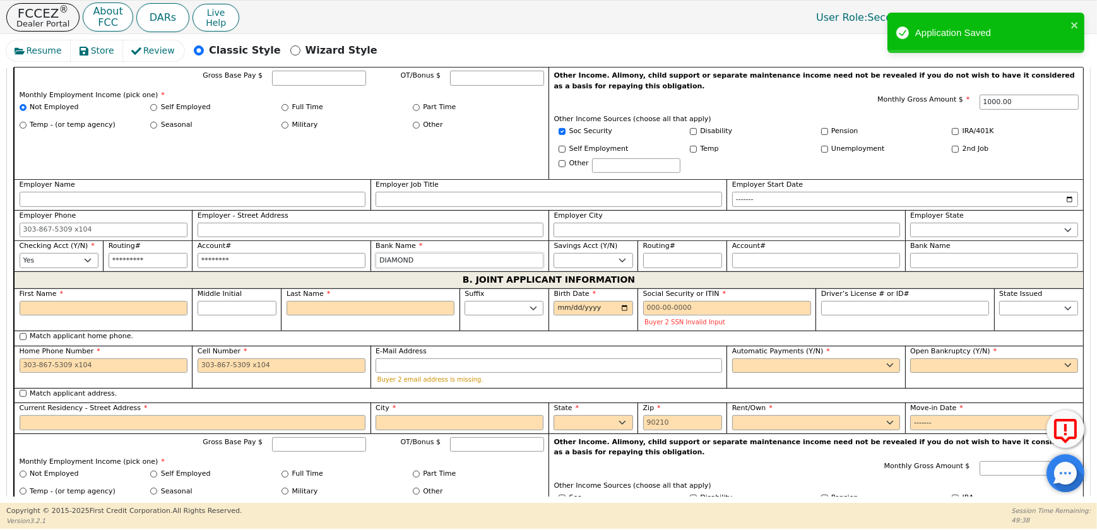
type input "DIAMOND"
type input "DIAMOND CREDIT UNION"
click at [138, 316] on input "First Name" at bounding box center [104, 308] width 168 height 15
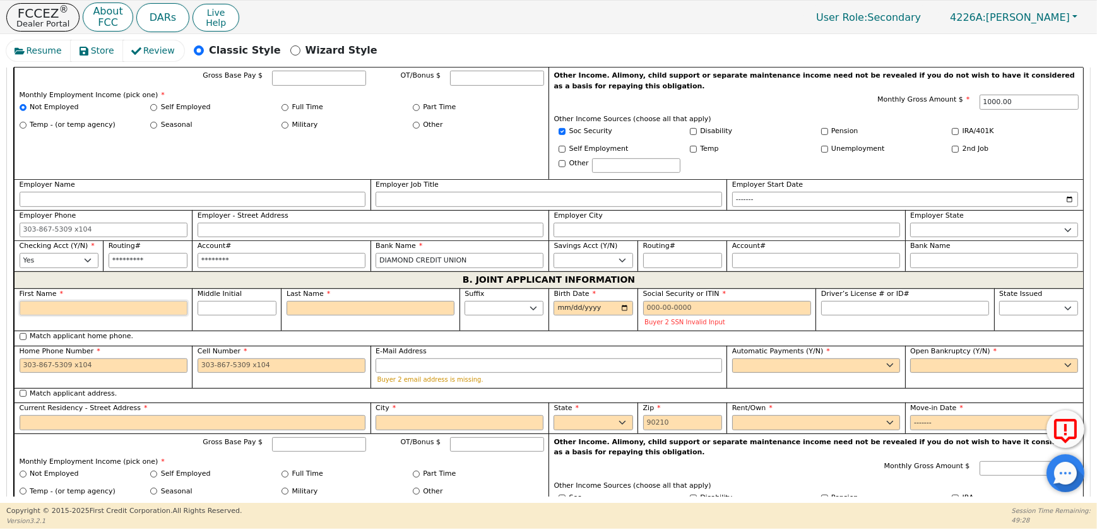
type input "J"
type input "[PERSON_NAME]"
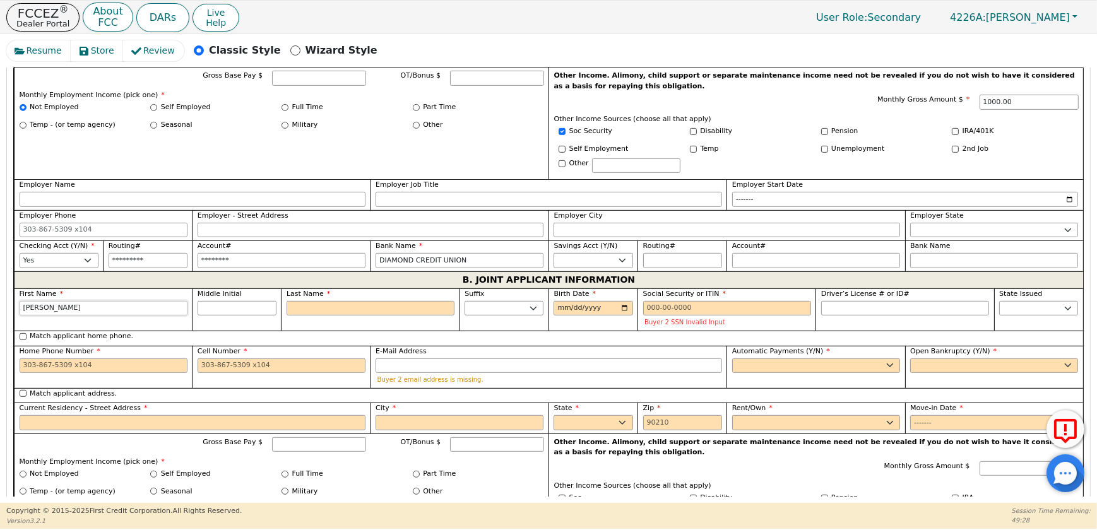
type input "J"
type input "JE"
type input "JEA"
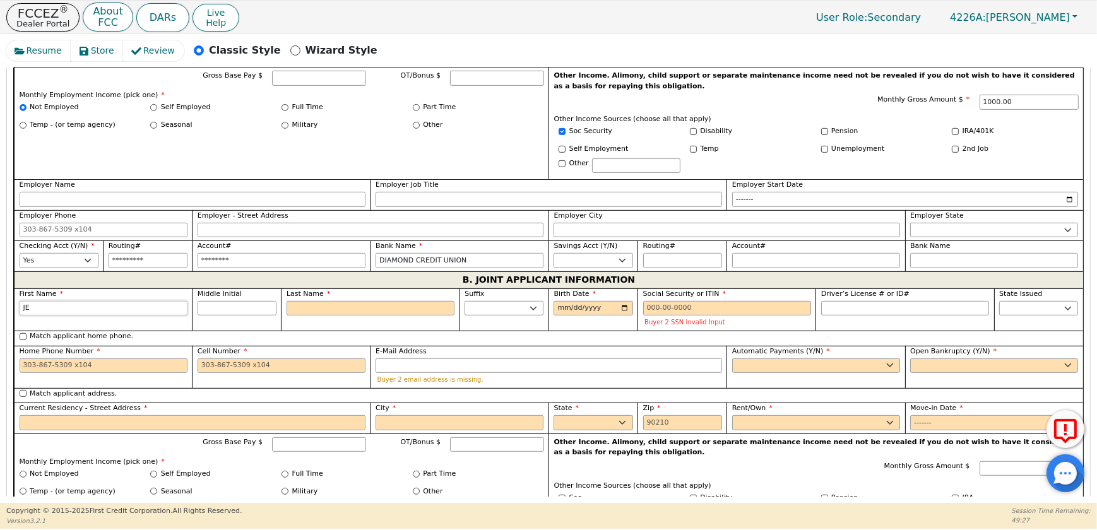
type input "JEA"
type input "[PERSON_NAME]"
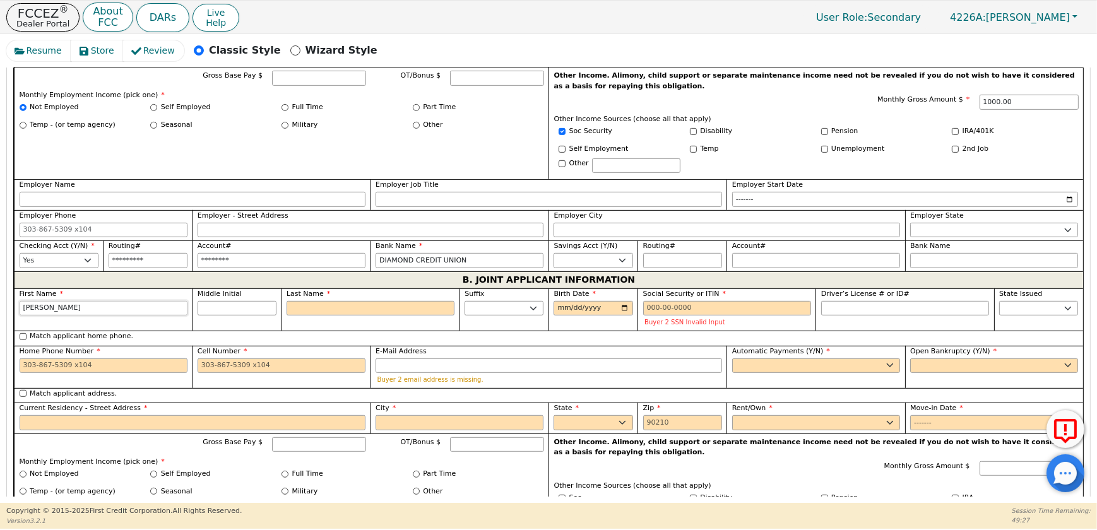
type input "[PERSON_NAME]"
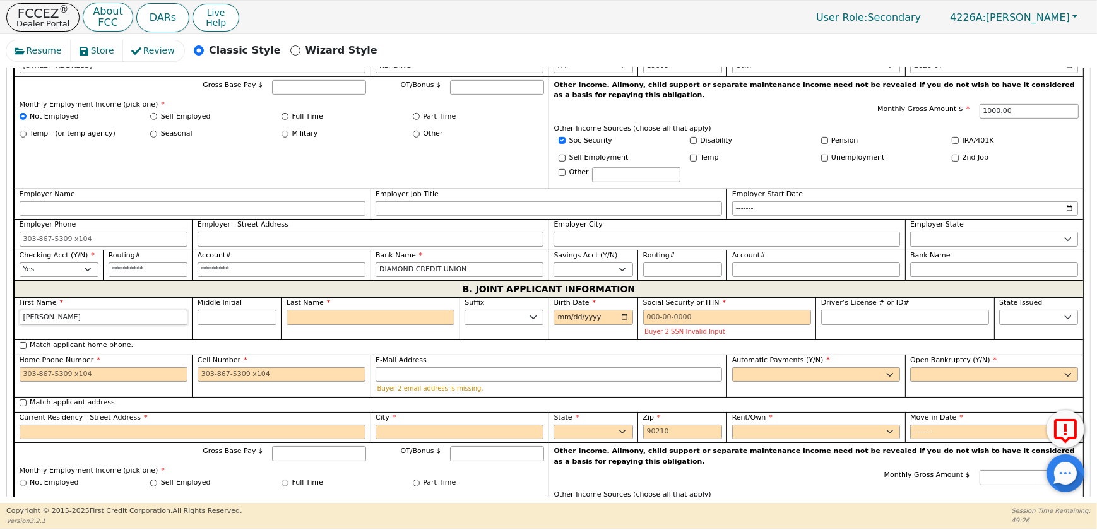
scroll to position [862, 0]
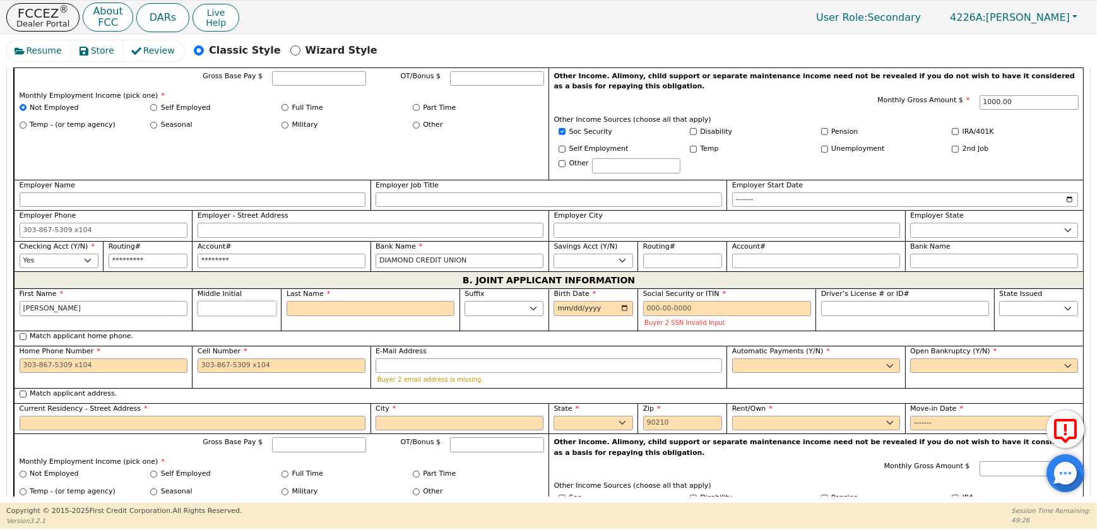
type input "[PERSON_NAME]"
type input "B"
type input "JB"
type input "[PERSON_NAME]"
type input "BR"
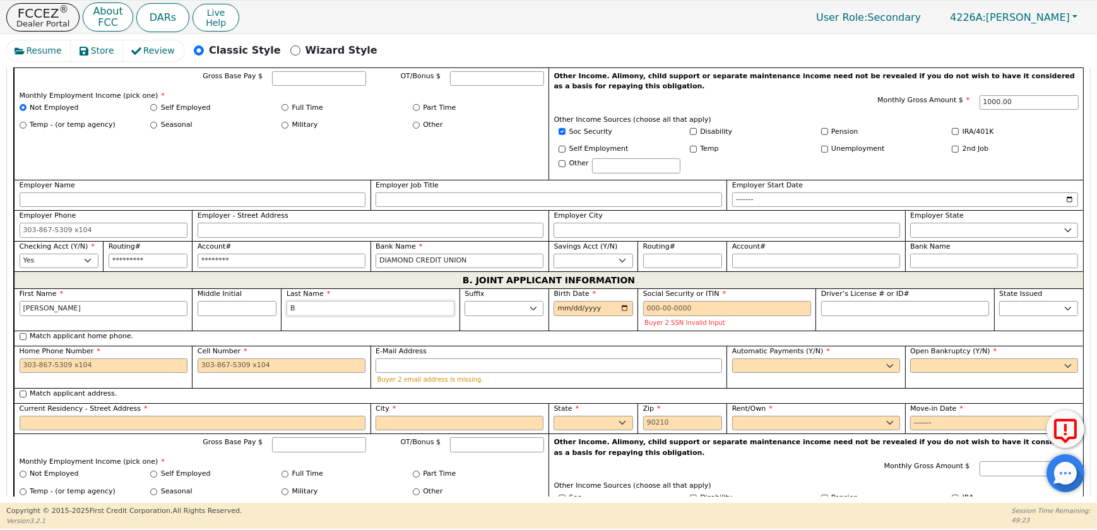
type input "[PERSON_NAME]"
type input "BRU"
type input "[PERSON_NAME]"
type input "BRUM"
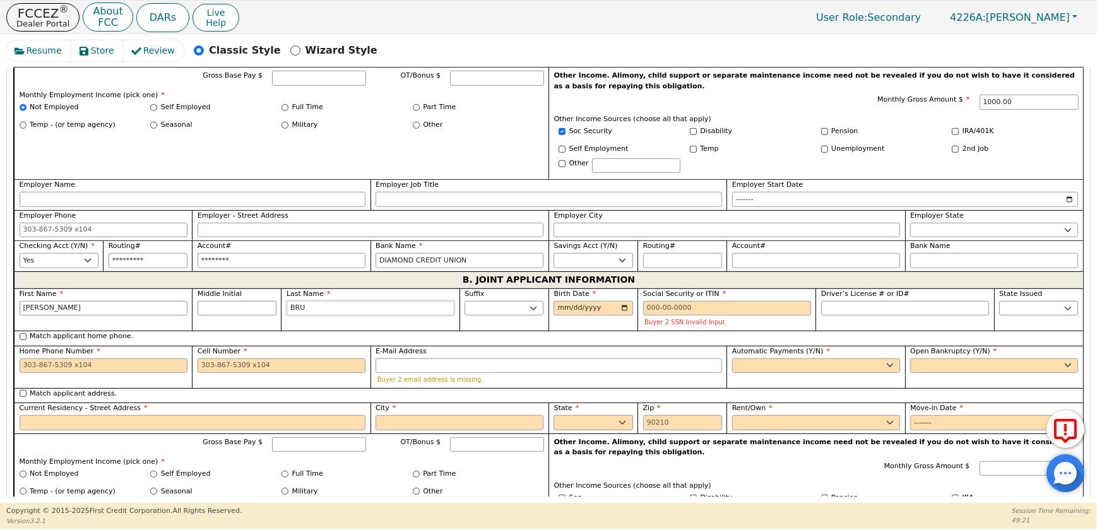
type input "[PERSON_NAME]"
type input "BRUMN"
type input "[PERSON_NAME]"
type input "BRUM"
type input "[PERSON_NAME]"
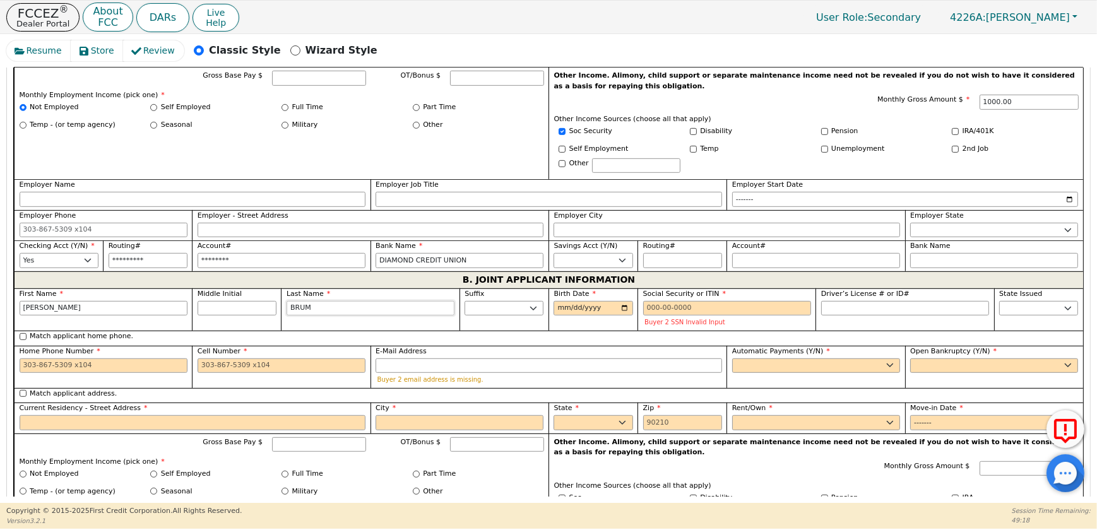
type input "BRUMB"
type input "[PERSON_NAME]"
type input "BRUMBA"
type input "[PERSON_NAME]"
type input "BRUMBAC"
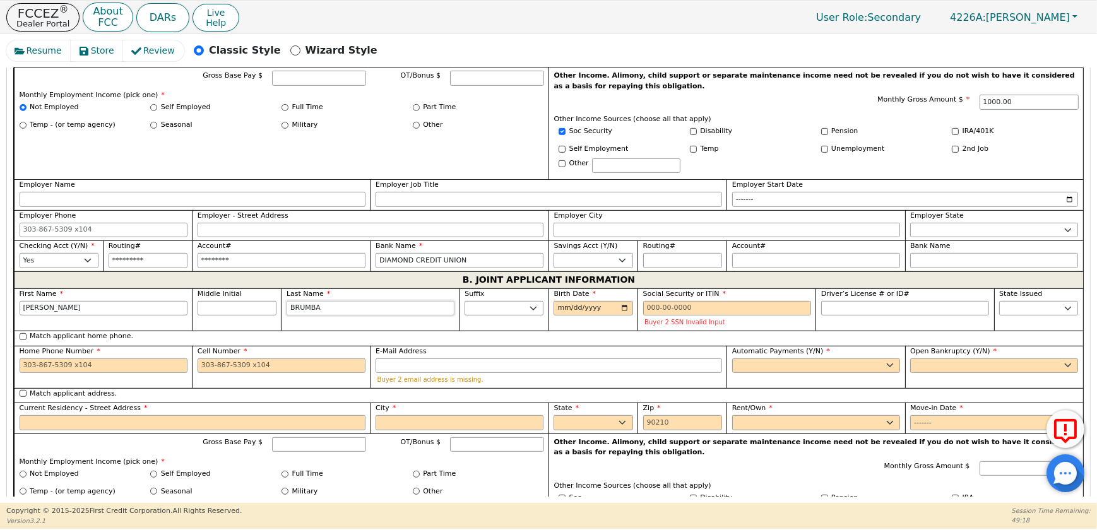
type input "[PERSON_NAME]"
click at [556, 316] on input "Birth Date" at bounding box center [593, 308] width 79 height 15
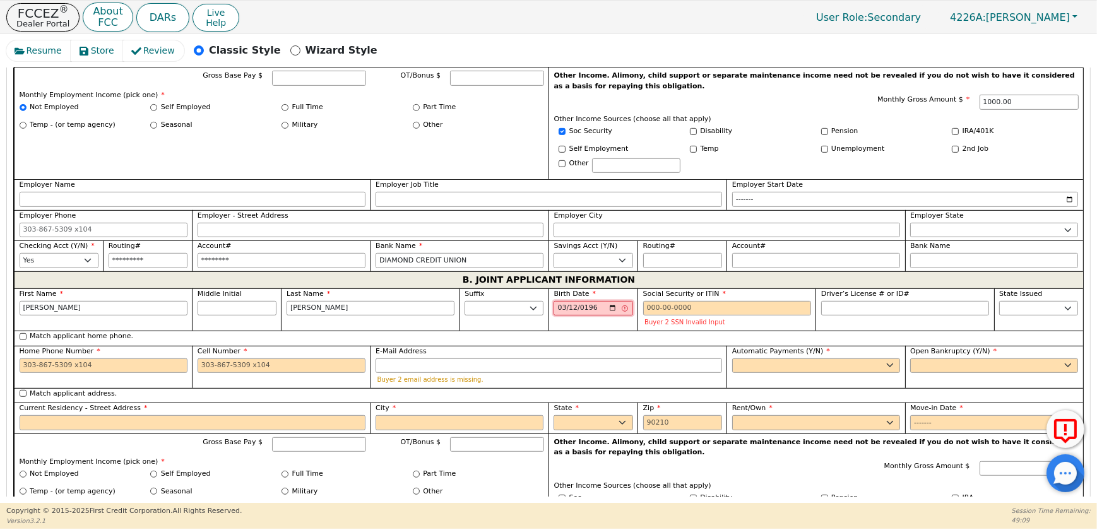
type input "[DATE]"
click at [693, 316] on input "Social Security or ITIN" at bounding box center [727, 308] width 168 height 15
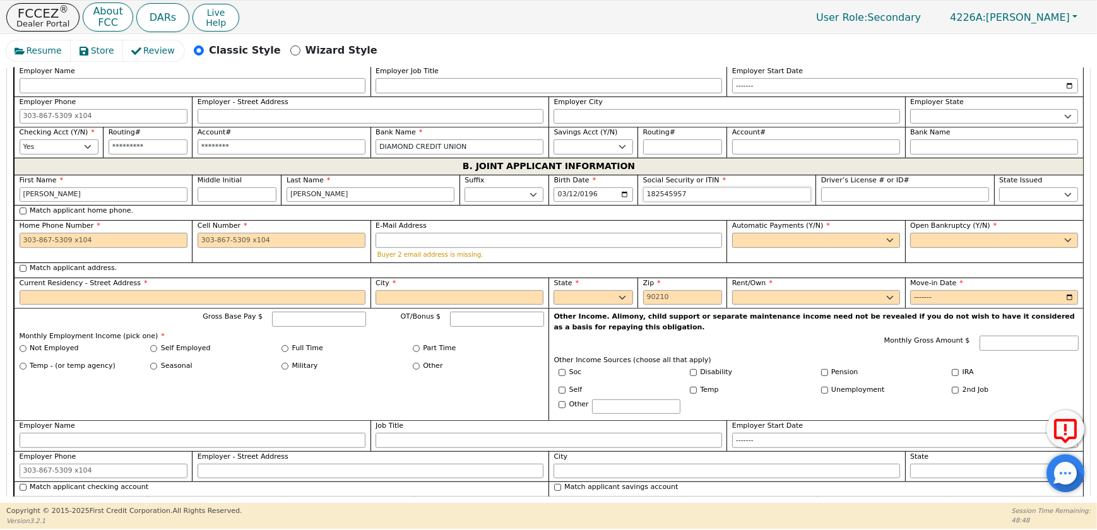
scroll to position [968, 0]
type input "***-**-5957"
click at [71, 247] on input "Home Phone Number" at bounding box center [104, 239] width 168 height 15
click at [237, 247] on input "Cell Number" at bounding box center [282, 239] width 168 height 15
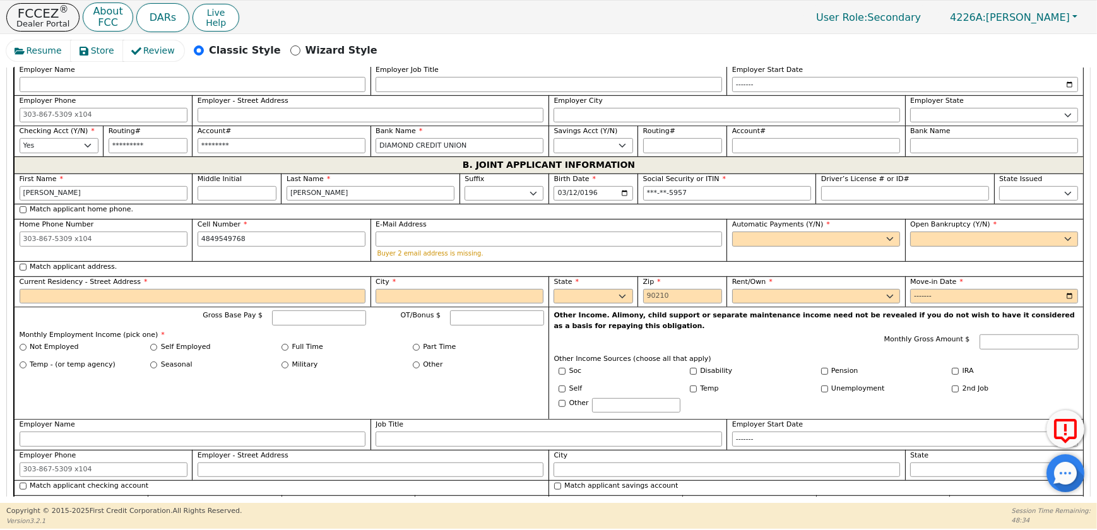
type input "[PHONE_NUMBER]"
click at [300, 288] on label "Current Residency - Street Address" at bounding box center [193, 282] width 347 height 11
click at [300, 304] on input "Current Residency - Street Address" at bounding box center [193, 296] width 347 height 15
click at [416, 247] on input "E-Mail Address" at bounding box center [549, 239] width 347 height 15
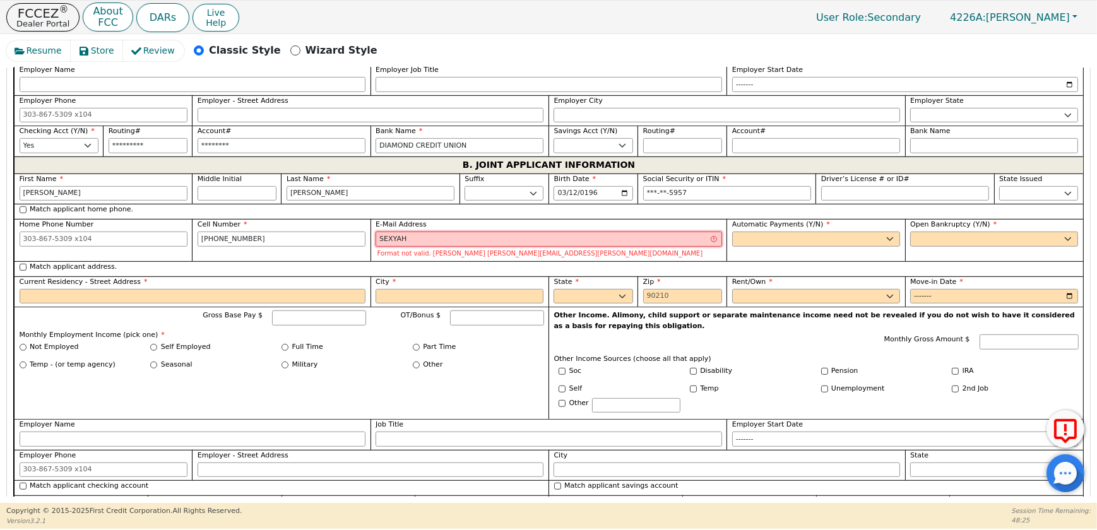
click at [398, 247] on input "SEXYAH" at bounding box center [549, 239] width 347 height 15
click at [427, 247] on input "SEXYSIAH" at bounding box center [549, 239] width 347 height 15
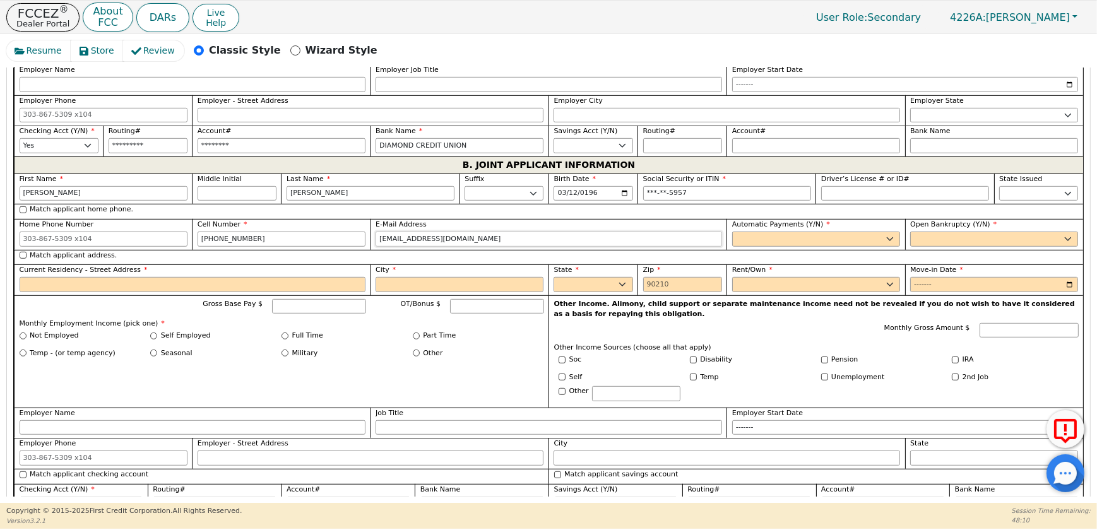
type input "[EMAIL_ADDRESS][DOMAIN_NAME]"
click at [762, 247] on select "Yes No" at bounding box center [817, 239] width 168 height 15
select select "y"
click at [733, 247] on select "Yes No" at bounding box center [817, 239] width 168 height 15
type input "[PERSON_NAME]"
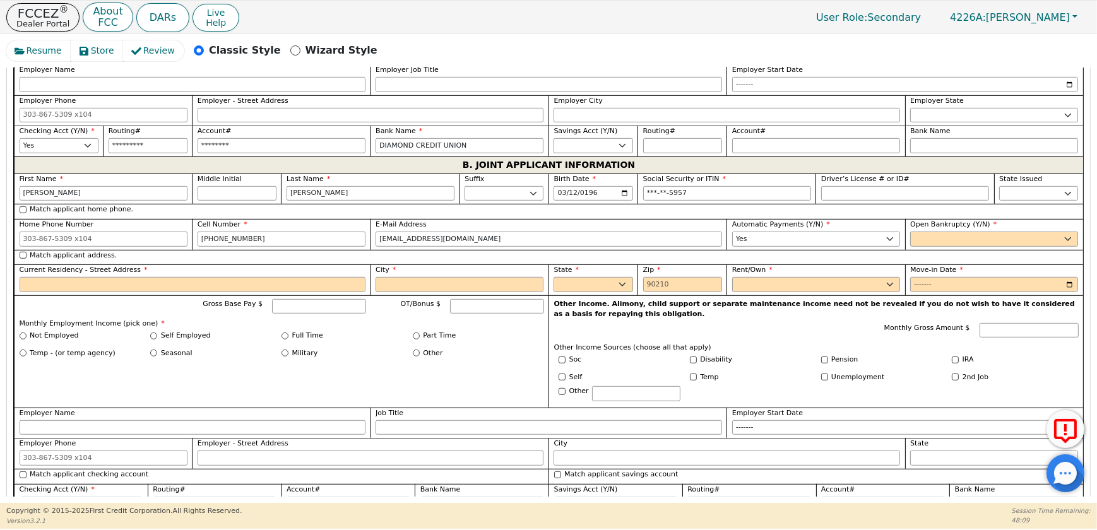
click at [959, 229] on span "Open Bankruptcy (Y/N)" at bounding box center [954, 224] width 87 height 8
click at [959, 247] on select "Yes No" at bounding box center [995, 239] width 168 height 15
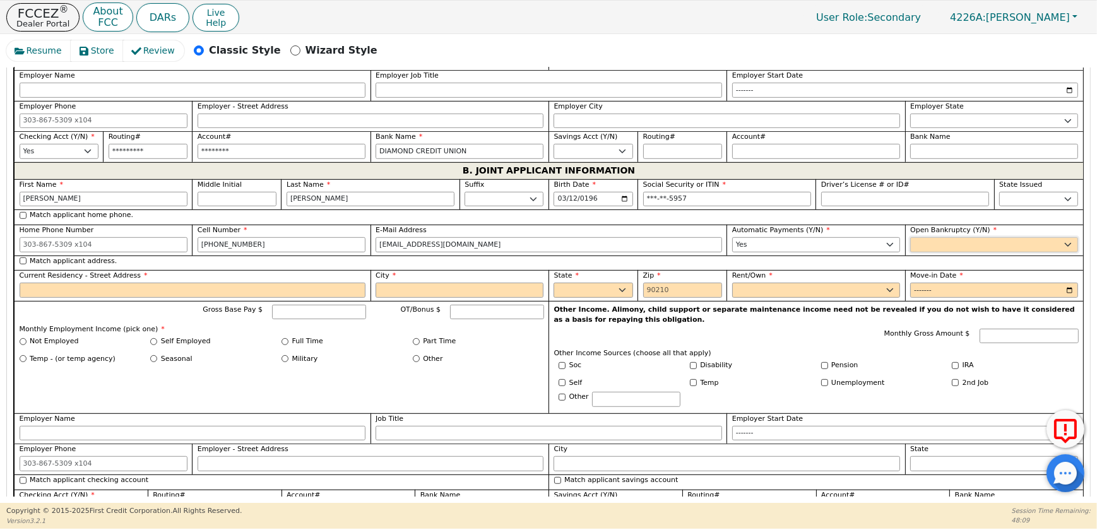
click at [957, 253] on select "Yes No" at bounding box center [995, 244] width 168 height 15
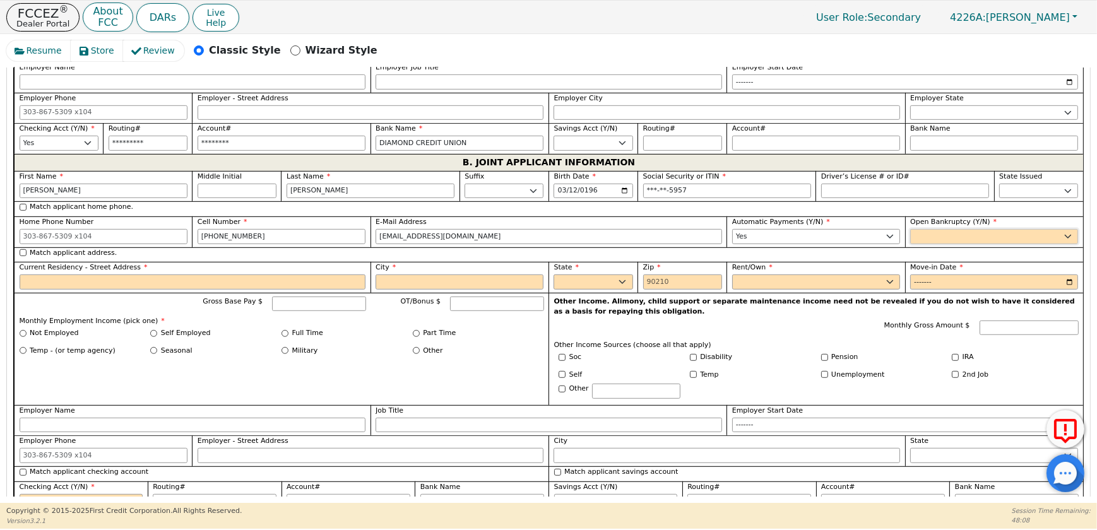
select select "n"
click at [911, 244] on select "Yes No" at bounding box center [995, 236] width 168 height 15
drag, startPoint x: 167, startPoint y: 403, endPoint x: 157, endPoint y: 402, distance: 10.2
click at [167, 290] on input "Current Residency - Street Address" at bounding box center [193, 282] width 347 height 15
click at [24, 256] on input "Match applicant address." at bounding box center [23, 252] width 7 height 7
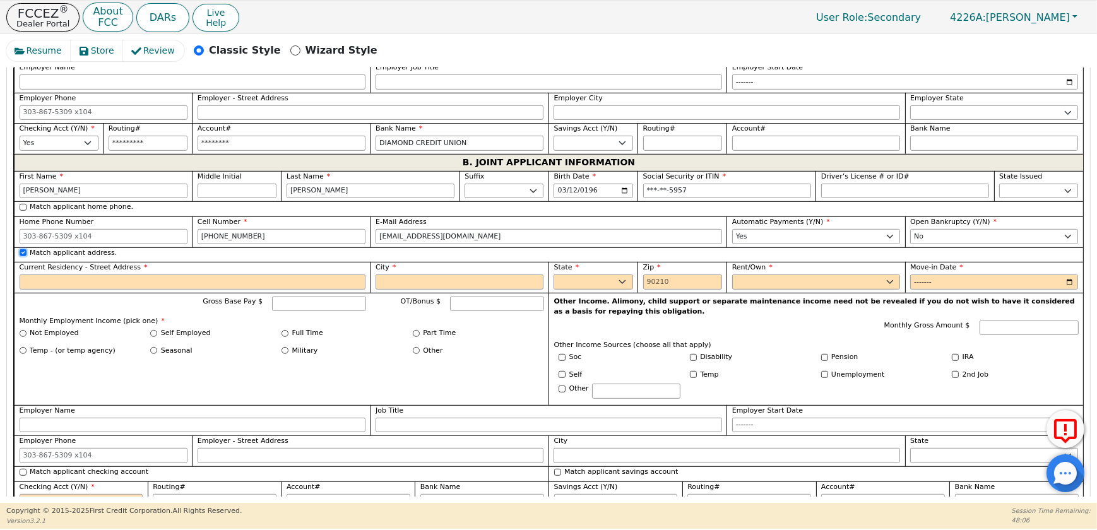
checkbox input "true"
type input "[STREET_ADDRESS]"
type input "READING"
select select "PA"
type input "19605"
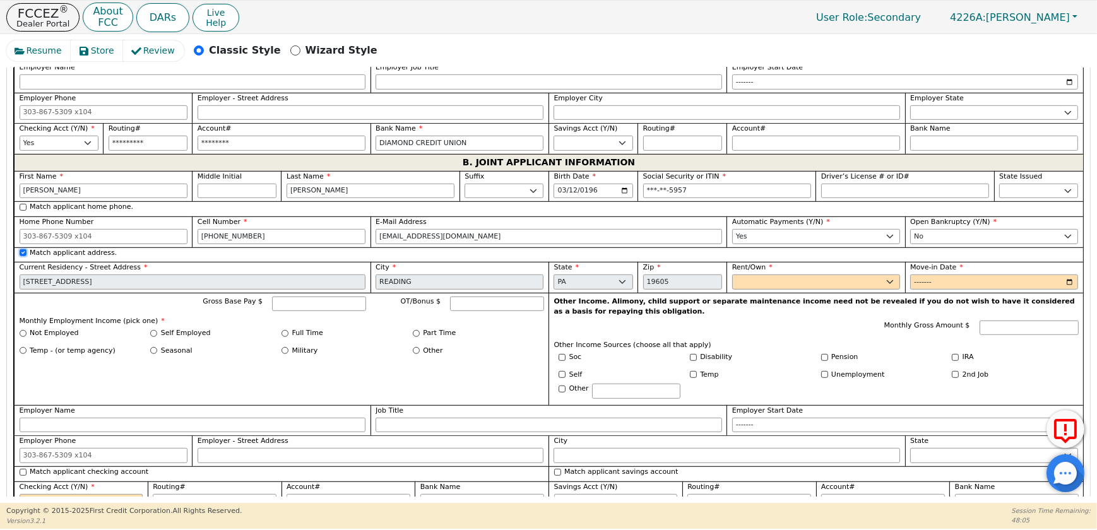
scroll to position [1077, 0]
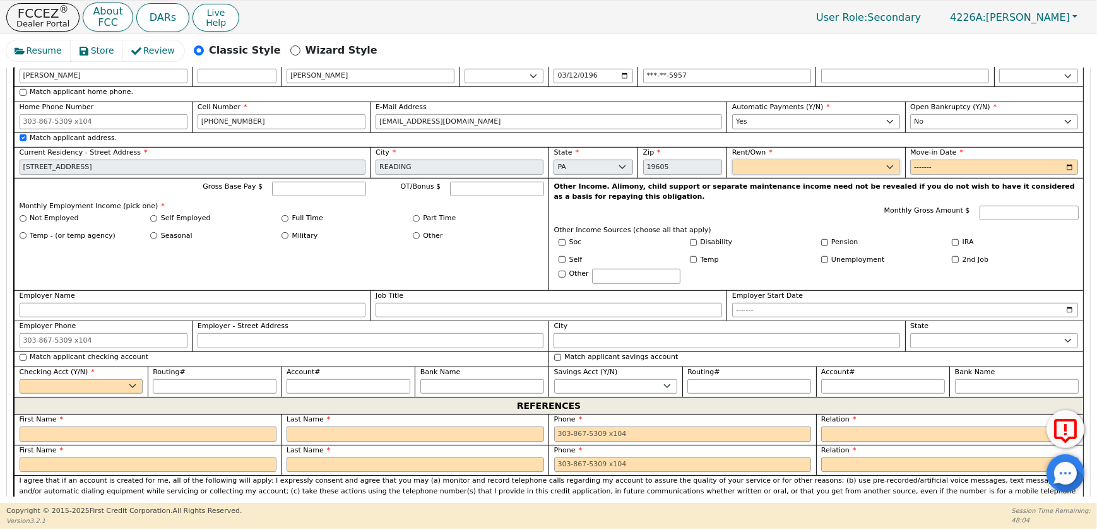
click at [768, 175] on select "Rent Own" at bounding box center [817, 167] width 168 height 15
select select "Own"
click at [733, 175] on select "Rent Own" at bounding box center [817, 167] width 168 height 15
click at [1070, 175] on input "Move-in Date" at bounding box center [995, 167] width 168 height 15
type input "2020-07"
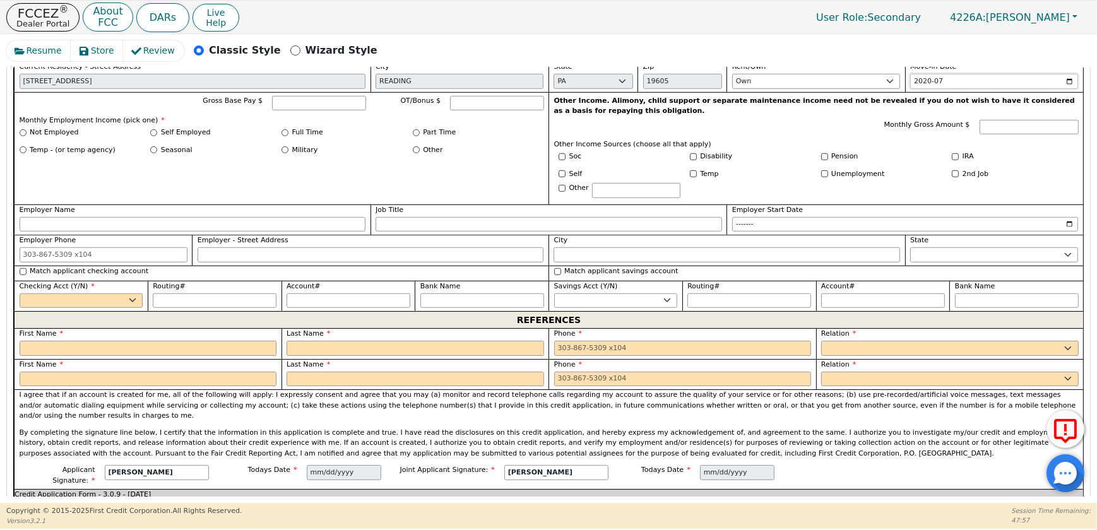
scroll to position [1250, 0]
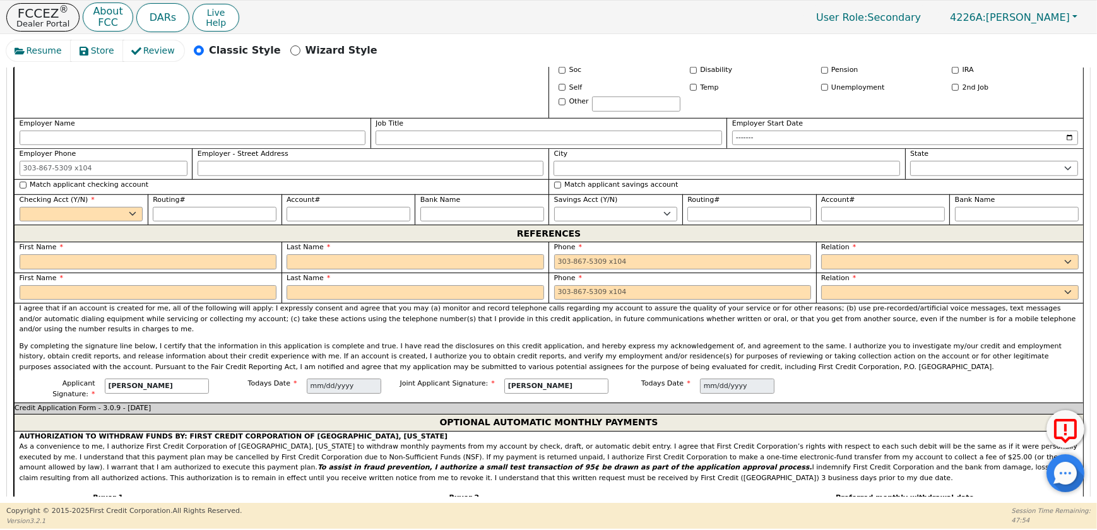
click at [280, 25] on input "Gross Base Pay $" at bounding box center [318, 16] width 93 height 15
type input "2400.00"
click at [296, 52] on label "Full Time" at bounding box center [307, 46] width 31 height 11
click at [289, 50] on input "Full Time" at bounding box center [285, 46] width 7 height 7
radio input "true"
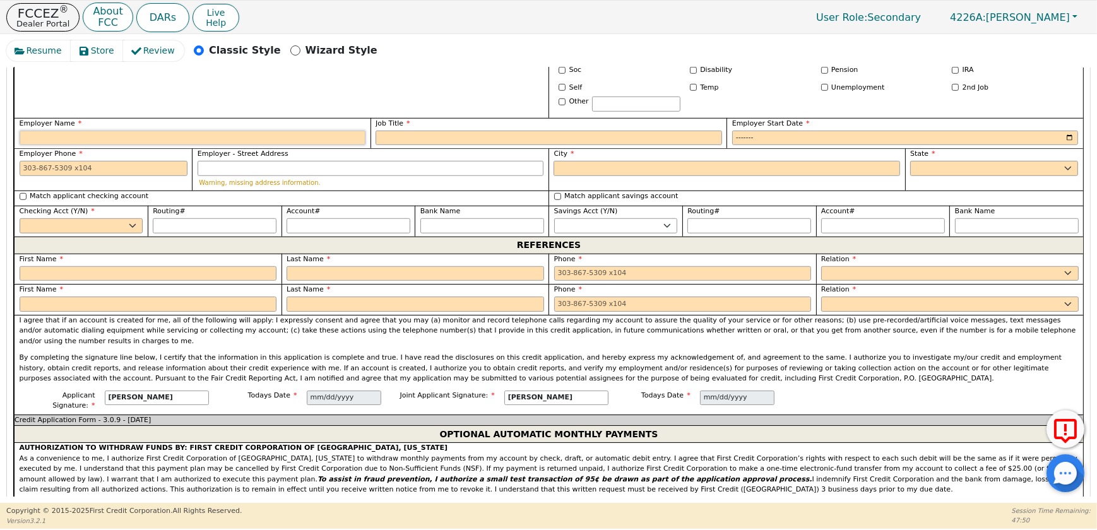
click at [119, 146] on input "Employer Name" at bounding box center [193, 138] width 347 height 15
type input "REDNERS SUPERMARKET"
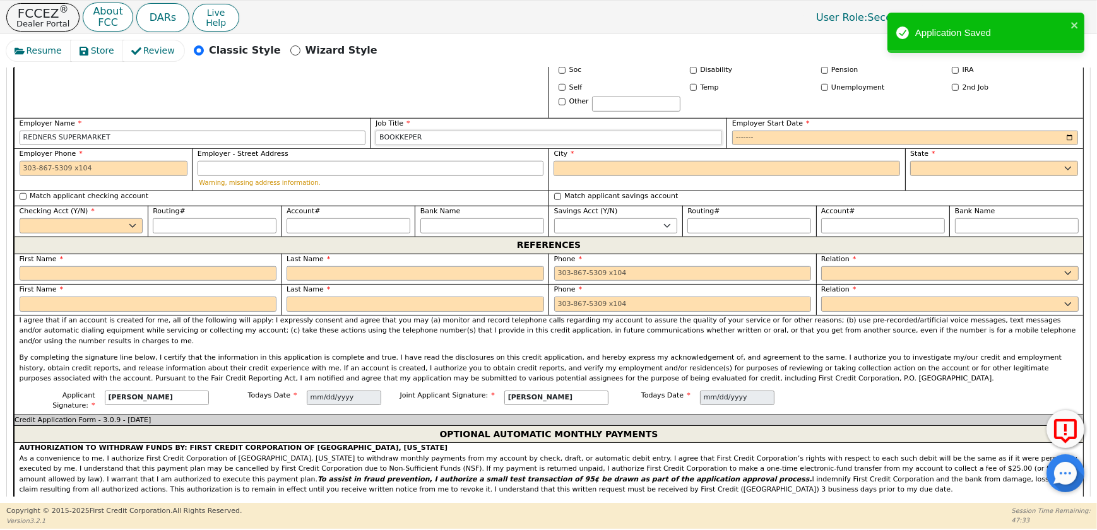
type input "BOOKKEPER"
click at [1067, 146] on input "Employer Start Date" at bounding box center [906, 138] width 347 height 15
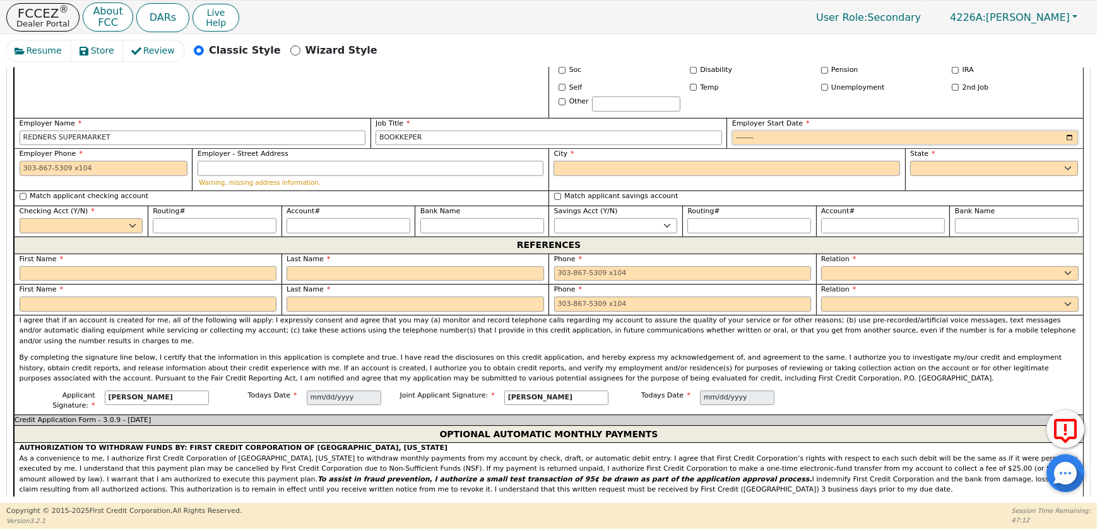
type input "2022-07"
click at [129, 176] on input "Employer Phone" at bounding box center [104, 168] width 168 height 15
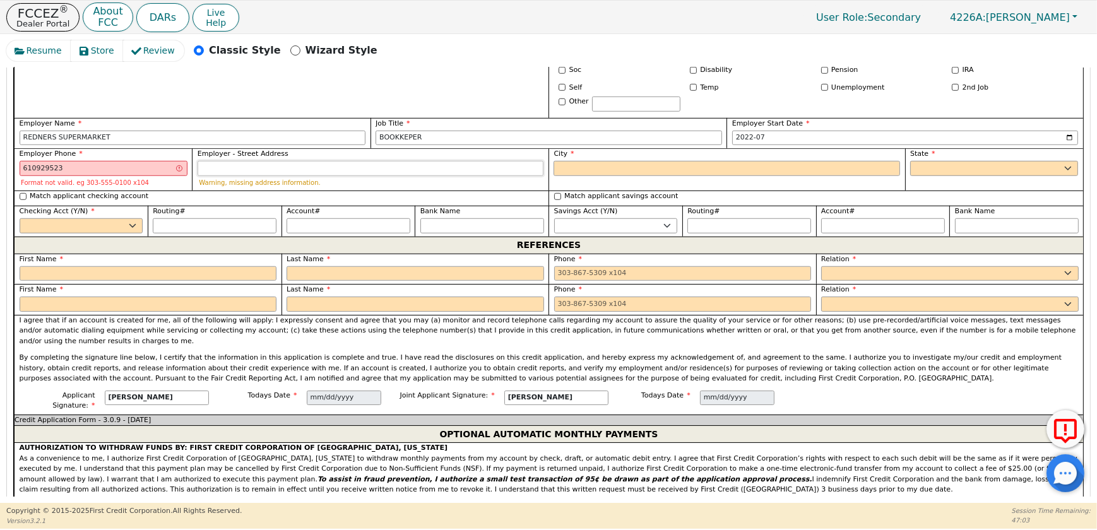
click at [312, 176] on input "Employer - Street Address" at bounding box center [371, 168] width 347 height 15
click at [51, 176] on input "610929523" at bounding box center [104, 168] width 168 height 15
type input "[PHONE_NUMBER]"
click at [220, 176] on input "Employer - Street Address" at bounding box center [371, 168] width 347 height 15
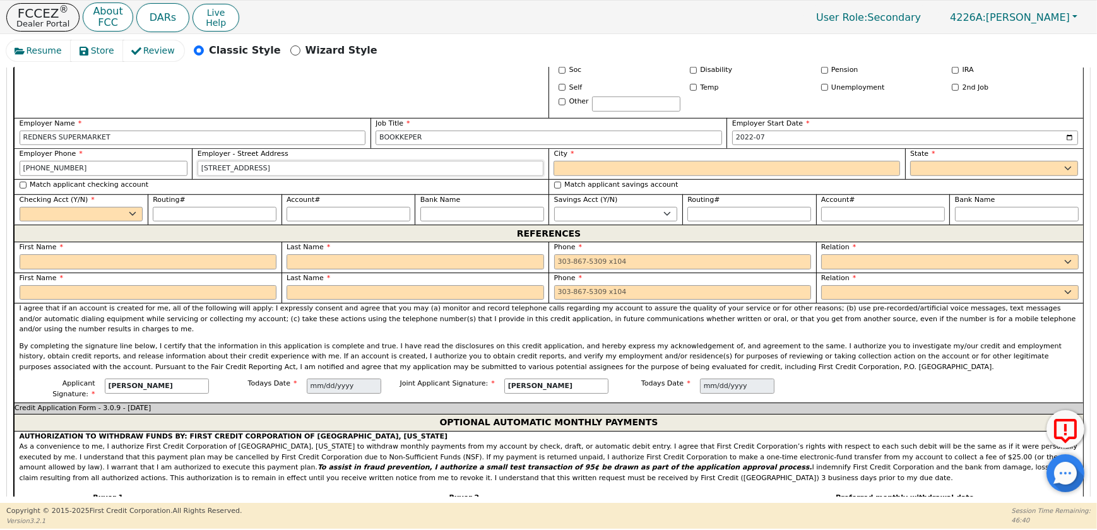
type input "[STREET_ADDRESS]"
click at [618, 176] on input "City" at bounding box center [727, 168] width 347 height 15
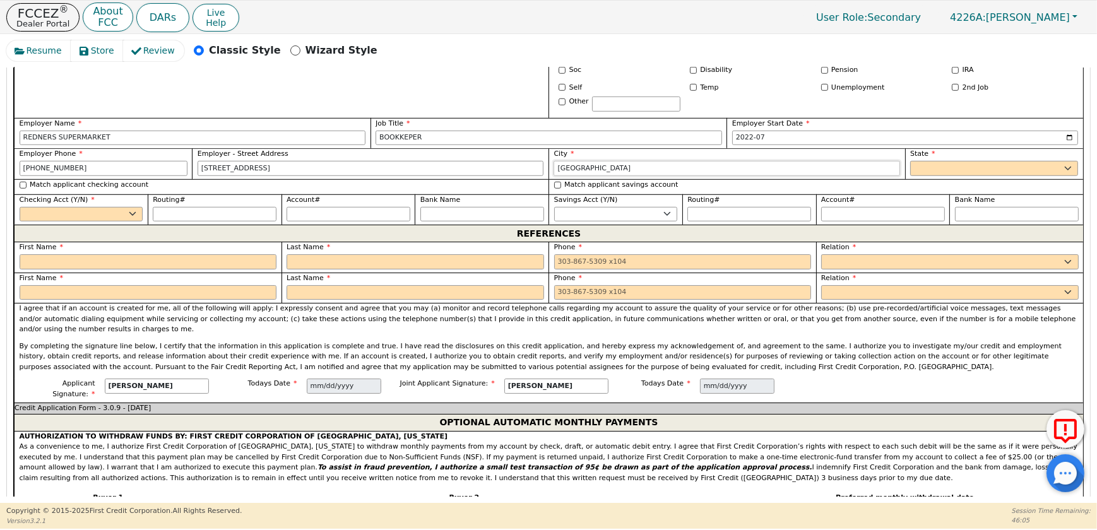
type input "[GEOGRAPHIC_DATA]"
click at [973, 176] on select "AK AL AR AZ CA CO CT DC DE FL [GEOGRAPHIC_DATA] HI IA ID [GEOGRAPHIC_DATA] IN K…" at bounding box center [995, 168] width 168 height 15
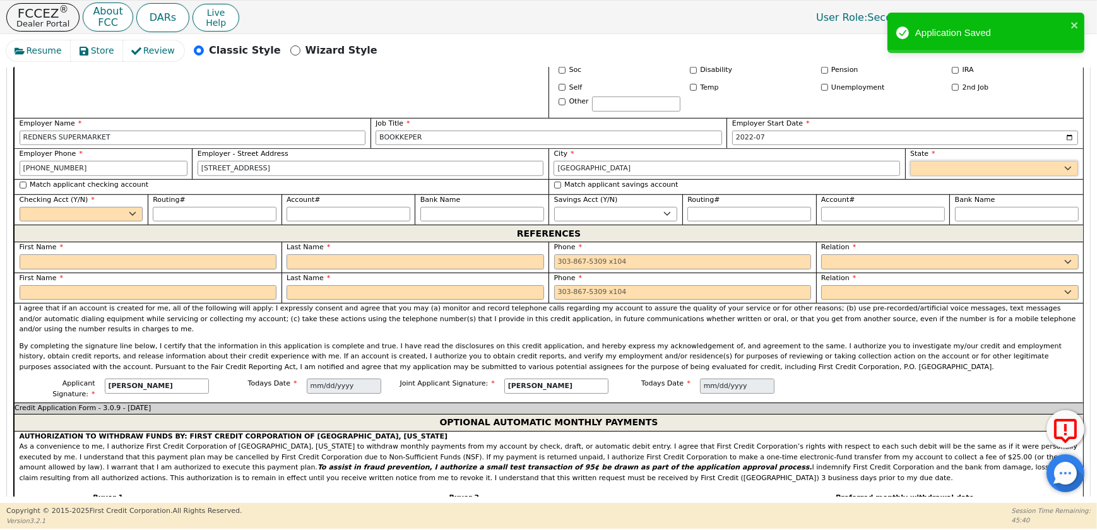
select select "PA"
drag, startPoint x: 21, startPoint y: 339, endPoint x: 69, endPoint y: 356, distance: 50.9
click at [21, 189] on input "Match applicant checking account" at bounding box center [23, 185] width 7 height 7
checkbox input "true"
select select "y"
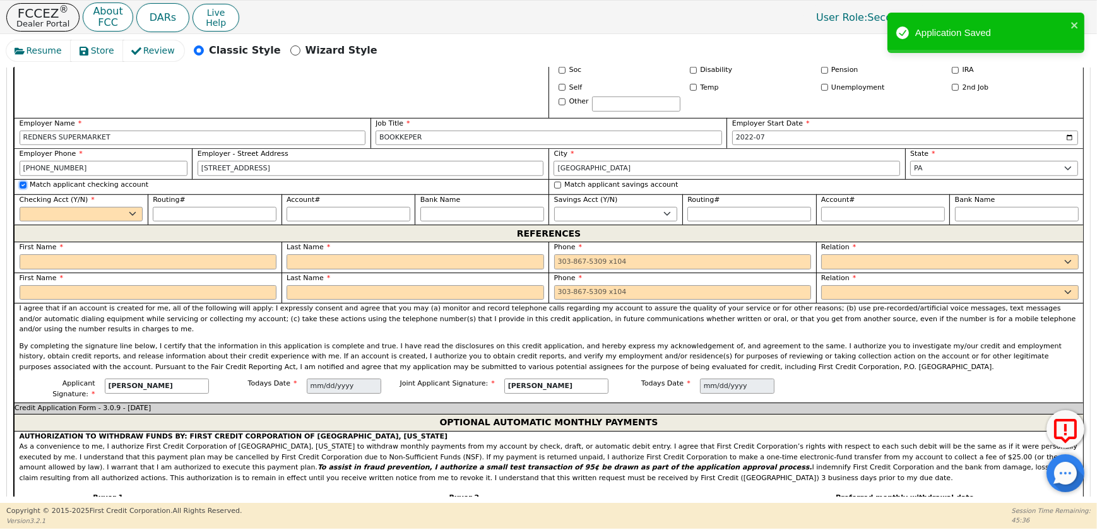
type input "*********"
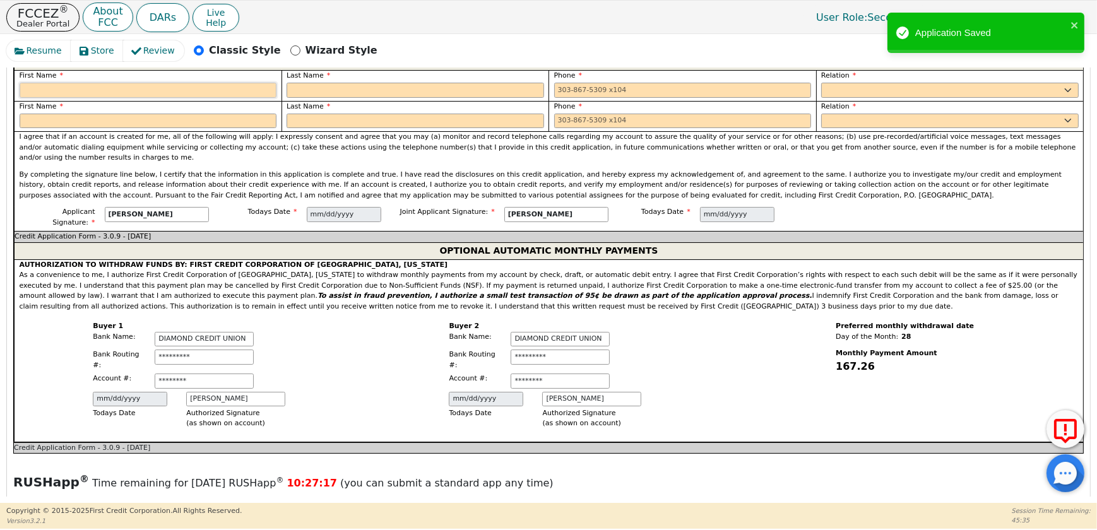
click at [126, 98] on input "text" at bounding box center [149, 90] width 258 height 15
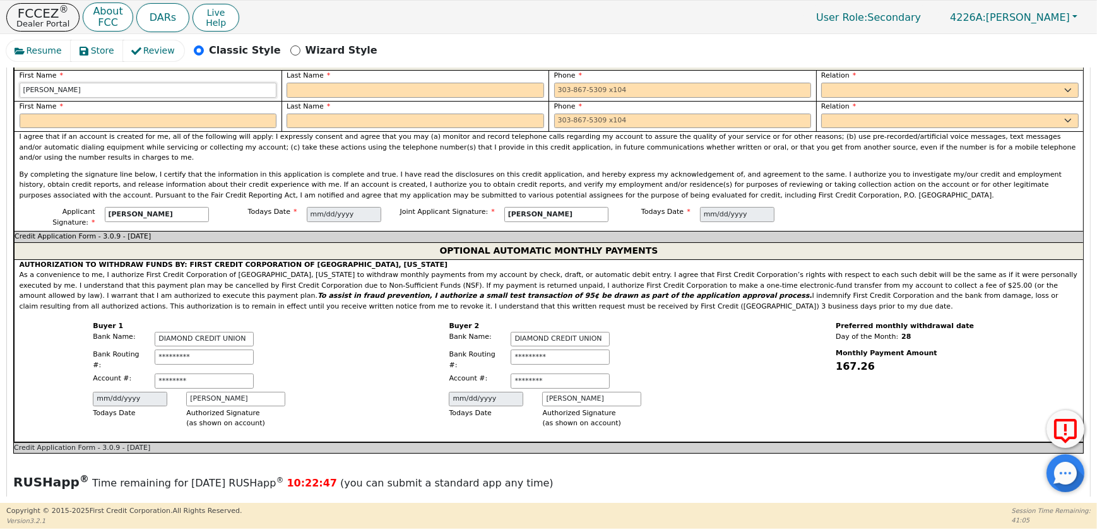
click at [127, 98] on input "[PERSON_NAME]" at bounding box center [149, 90] width 258 height 15
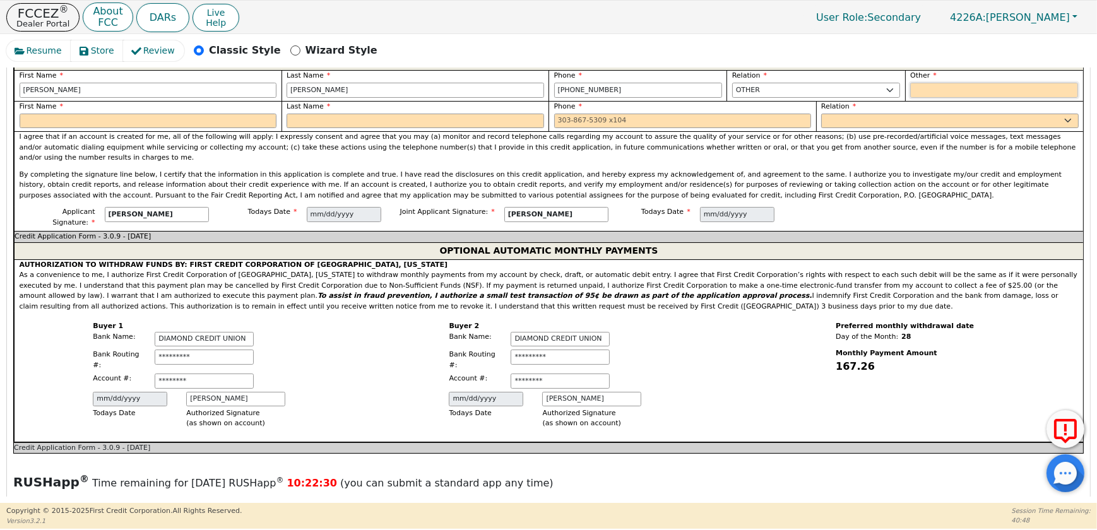
click at [948, 98] on input "text" at bounding box center [995, 90] width 168 height 15
click at [196, 129] on input "text" at bounding box center [149, 121] width 258 height 15
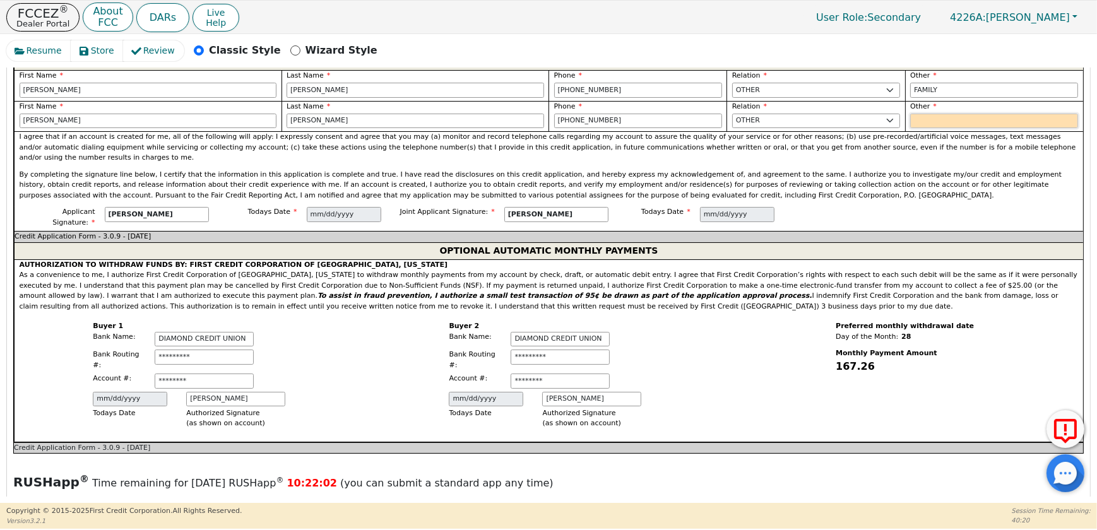
click at [935, 129] on input "text" at bounding box center [995, 121] width 168 height 15
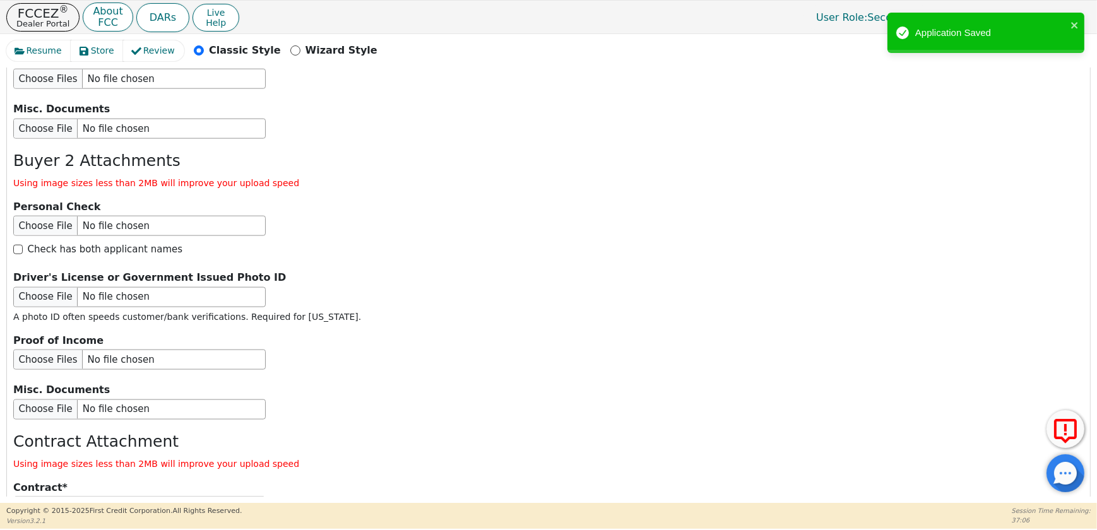
scroll to position [2053, 0]
click at [33, 26] on input "file" at bounding box center [139, 16] width 253 height 20
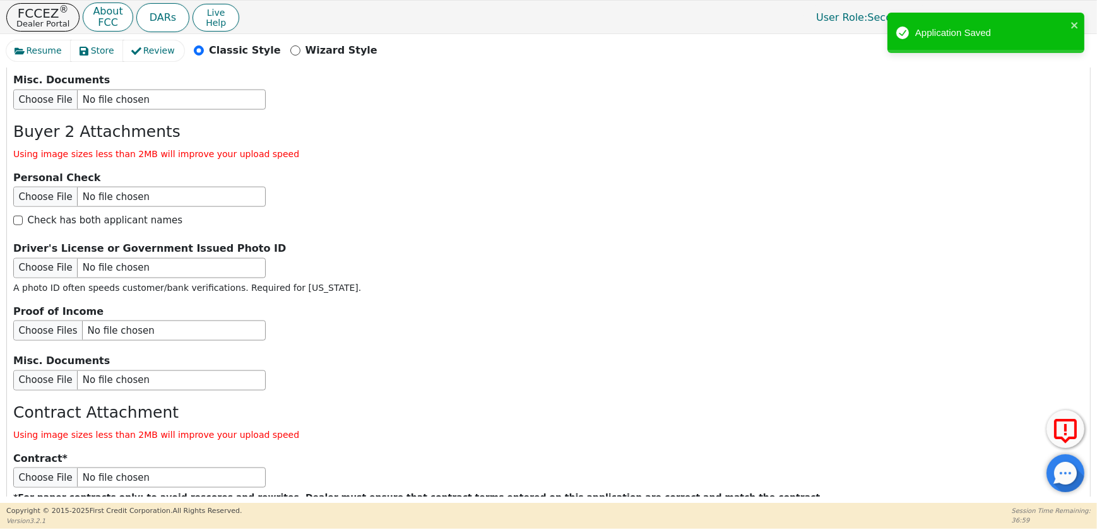
scroll to position [2168, 0]
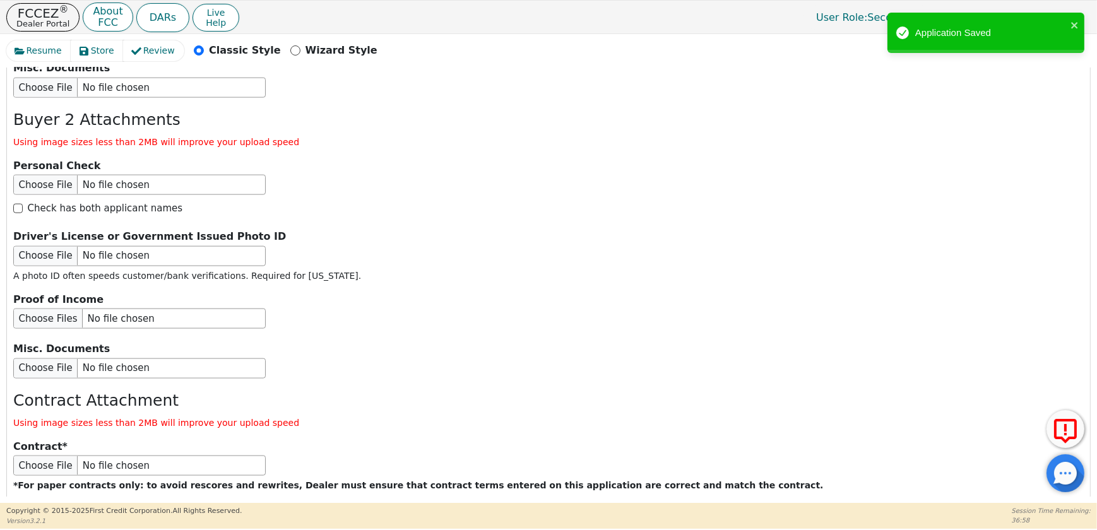
click at [71, 48] on input "file" at bounding box center [139, 38] width 253 height 20
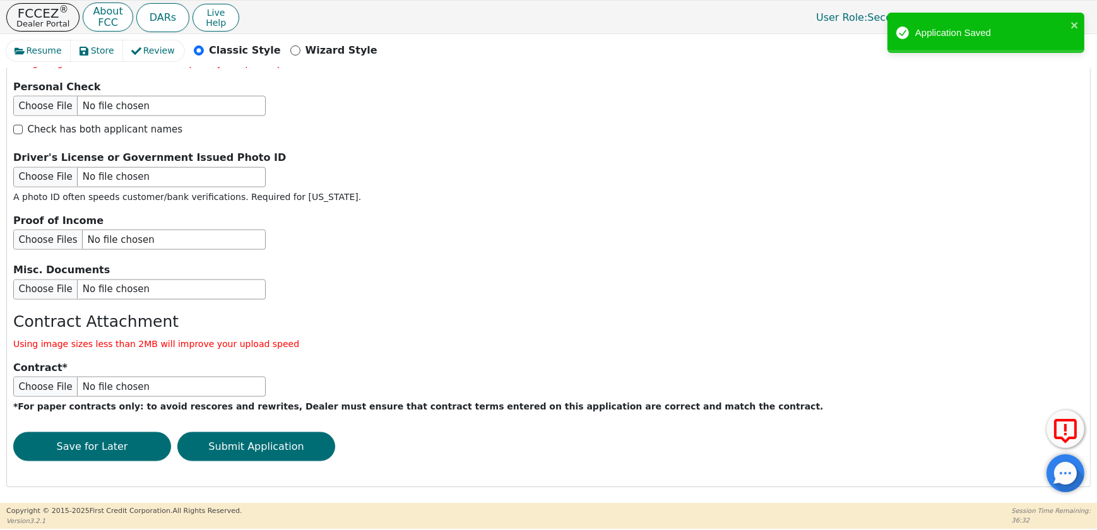
scroll to position [2340, 0]
click at [47, 188] on input "file" at bounding box center [139, 177] width 253 height 20
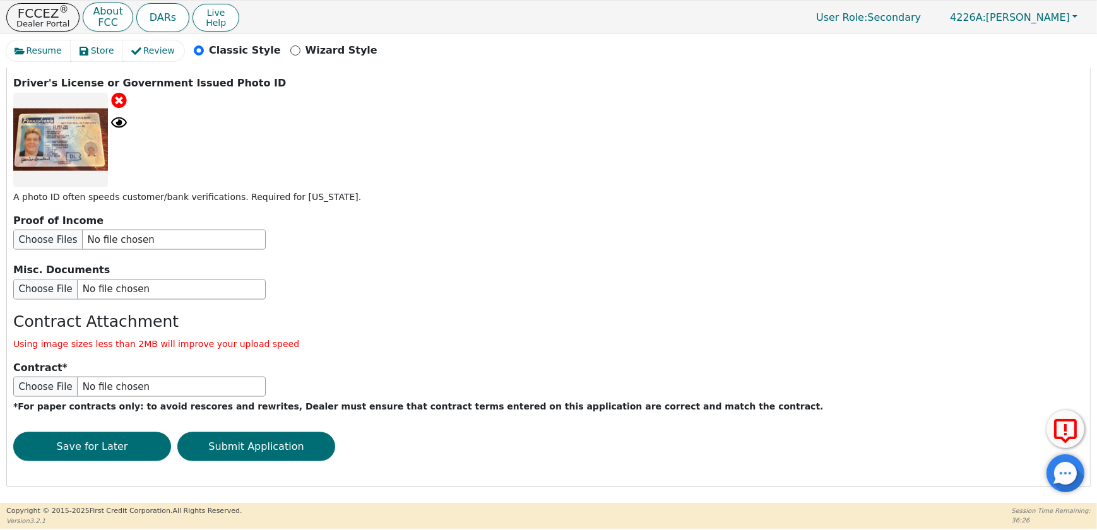
scroll to position [2513, 0]
click at [44, 250] on input "file" at bounding box center [139, 240] width 253 height 20
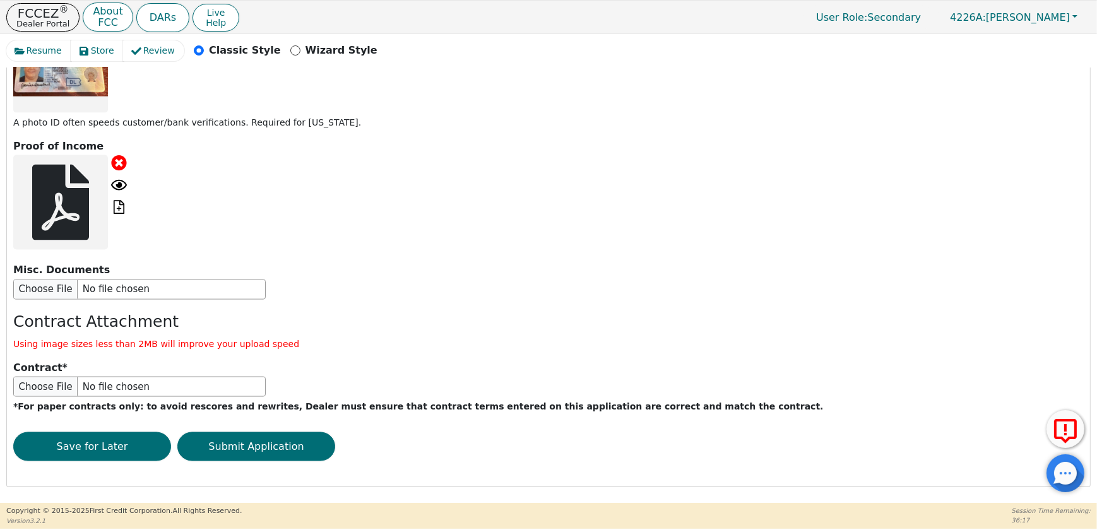
click at [64, 241] on icon at bounding box center [60, 203] width 57 height 76
click at [120, 191] on icon at bounding box center [119, 185] width 16 height 11
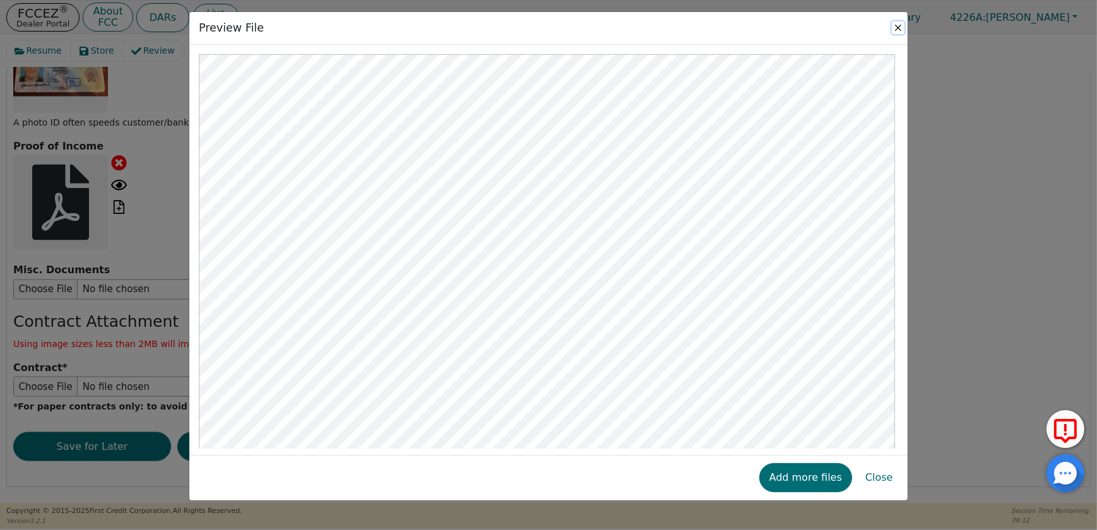
click at [895, 32] on button "Close" at bounding box center [898, 27] width 13 height 13
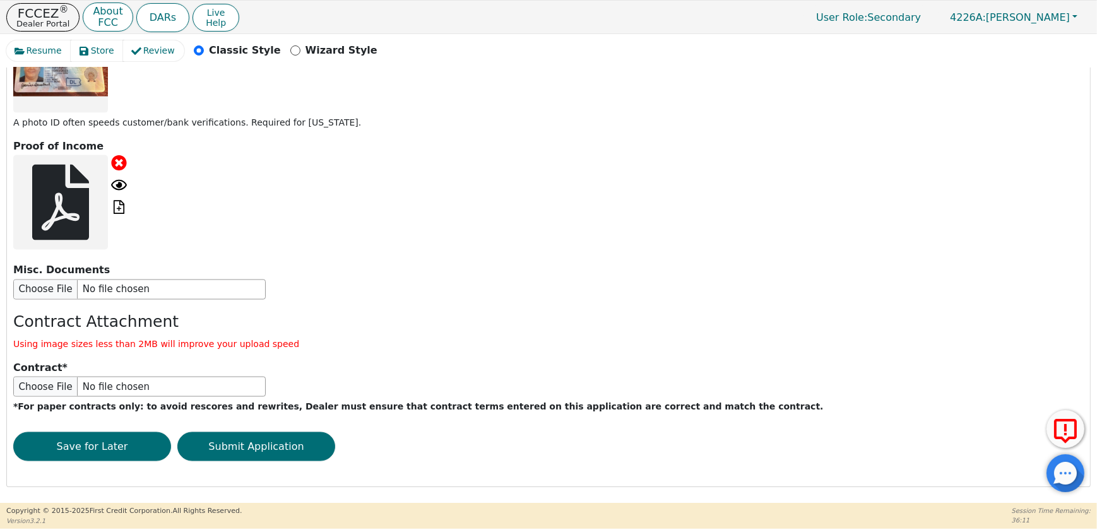
click at [65, 241] on icon at bounding box center [61, 203] width 76 height 76
click at [280, 443] on button "Submit Application" at bounding box center [256, 447] width 158 height 29
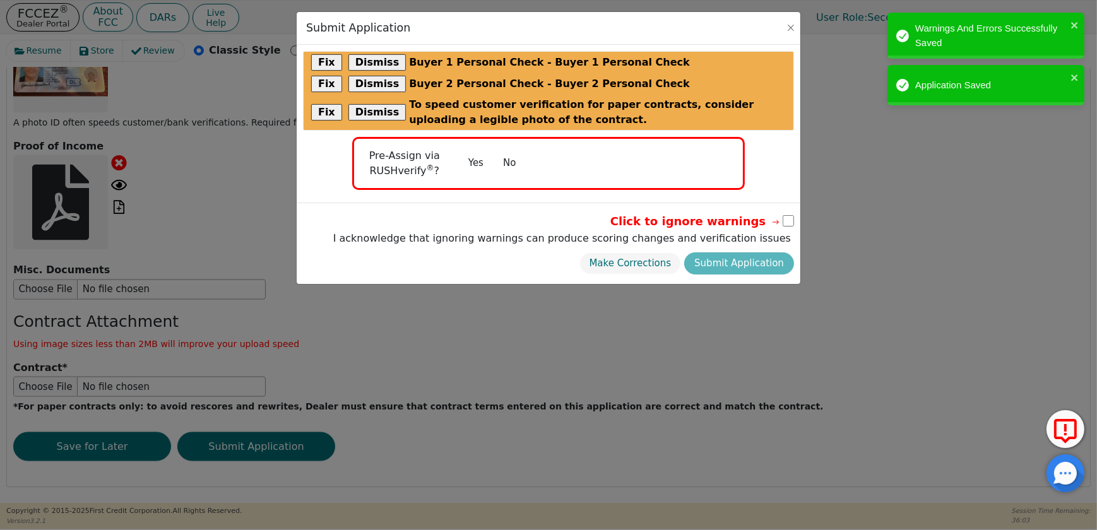
click at [511, 165] on button "No" at bounding box center [509, 163] width 33 height 22
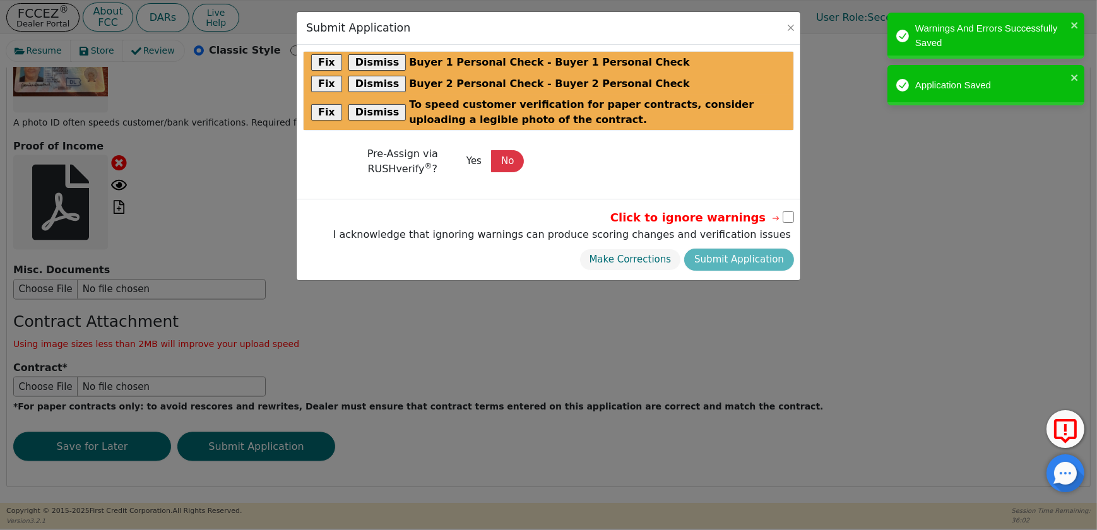
click at [780, 220] on icon at bounding box center [775, 218] width 11 height 11
click at [789, 215] on input "checkbox" at bounding box center [788, 217] width 11 height 11
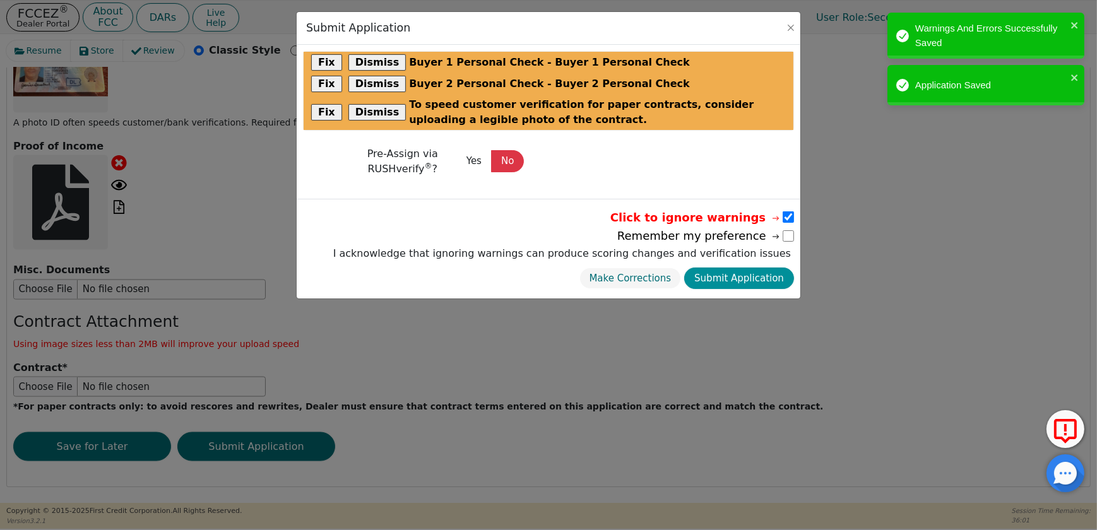
click at [751, 277] on button "Submit Application" at bounding box center [740, 279] width 110 height 22
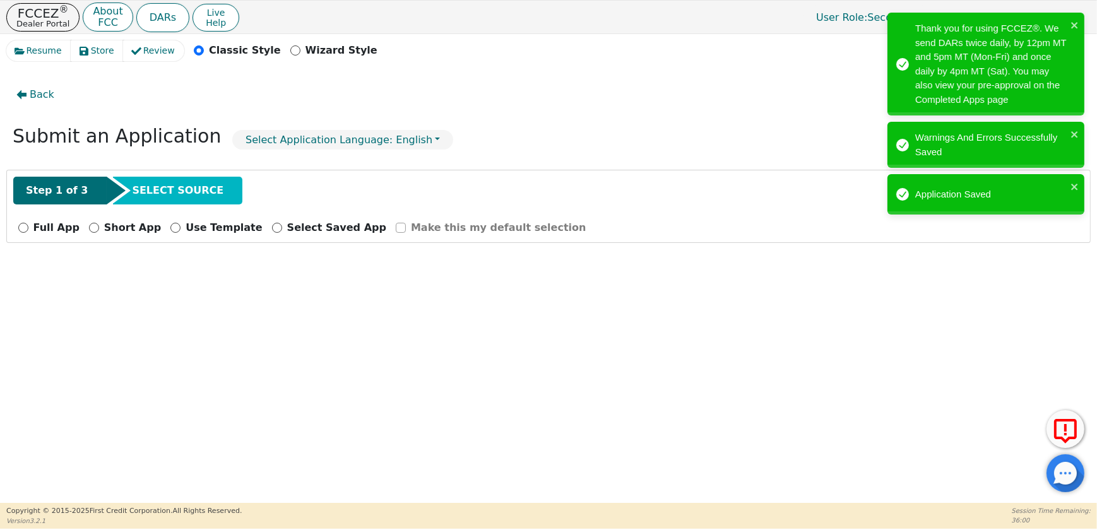
scroll to position [0, 0]
